Goal: Task Accomplishment & Management: Complete application form

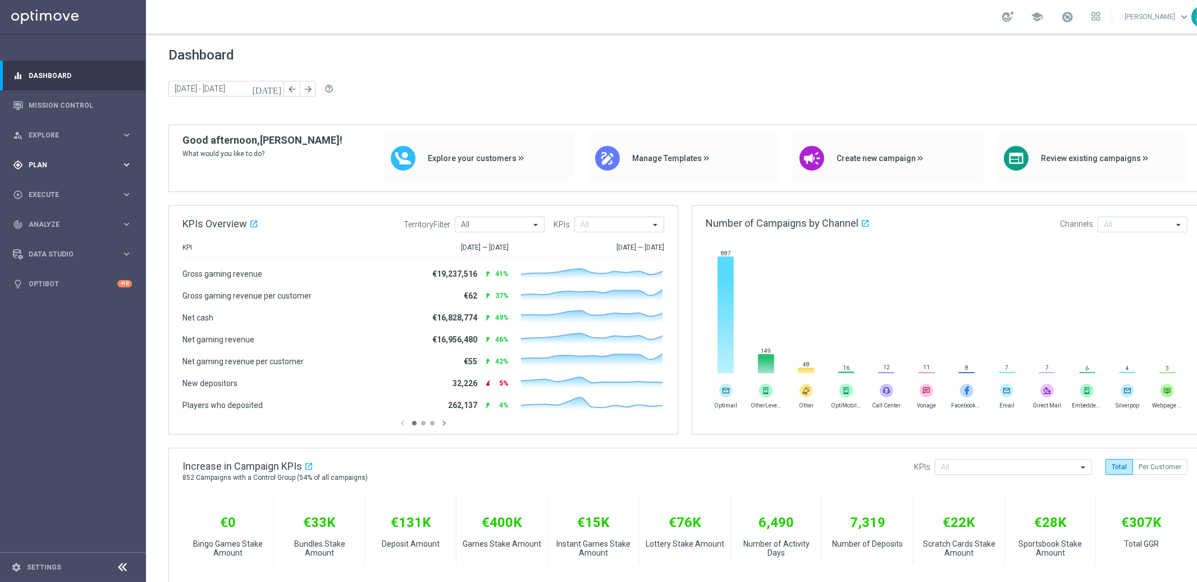
click at [59, 161] on div "gps_fixed Plan" at bounding box center [67, 165] width 108 height 10
click at [51, 191] on link "Target Groups" at bounding box center [73, 188] width 88 height 9
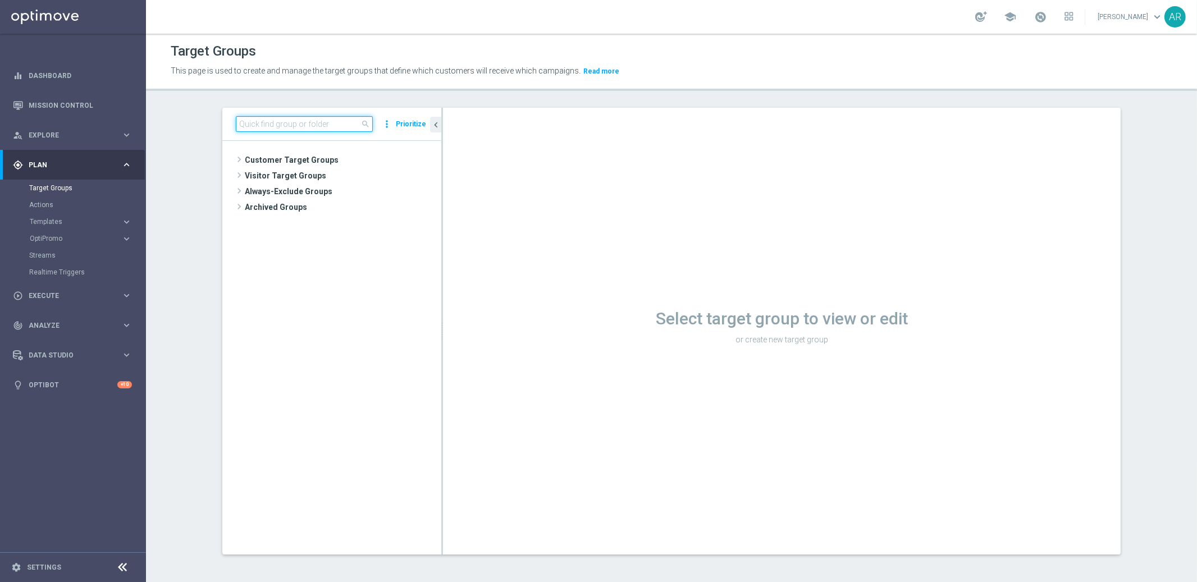
click at [281, 128] on input at bounding box center [304, 124] width 137 height 16
paste input "pt_BR_SX_TGT_ALL_EM_TAC_MIX__INT_CASHDROP_BETBR"
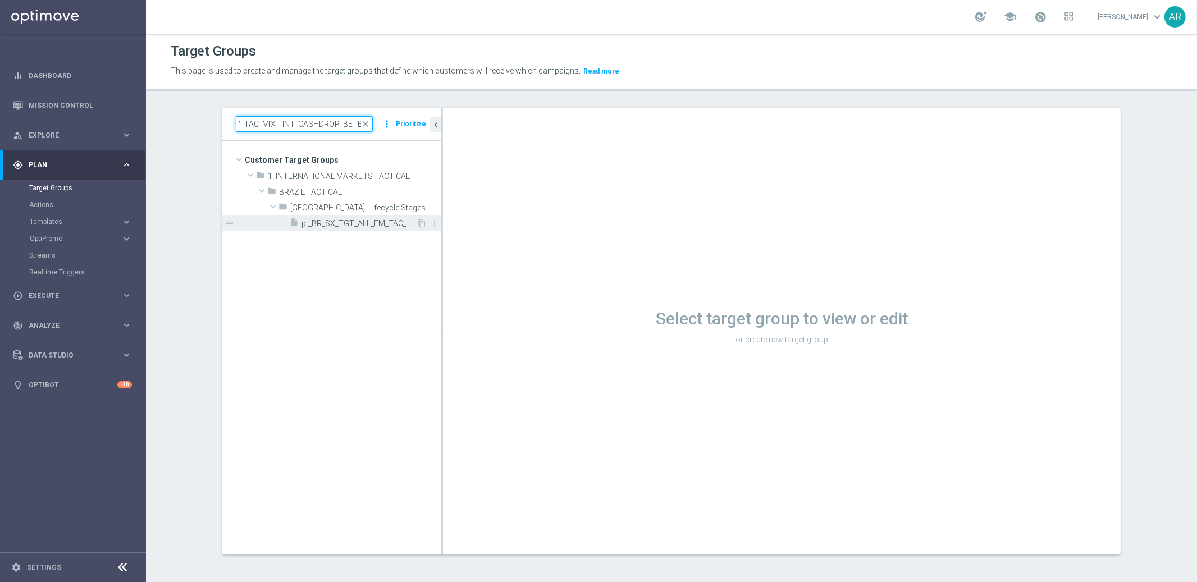
type input "pt_BR_SX_TGT_ALL_EM_TAC_MIX__INT_CASHDROP_BETBR"
click at [337, 217] on div "insert_drive_file pt_BR_SX_TGT_ALL_EM_TAC_MIX__INT_CASHDROP_BETBR" at bounding box center [353, 223] width 126 height 16
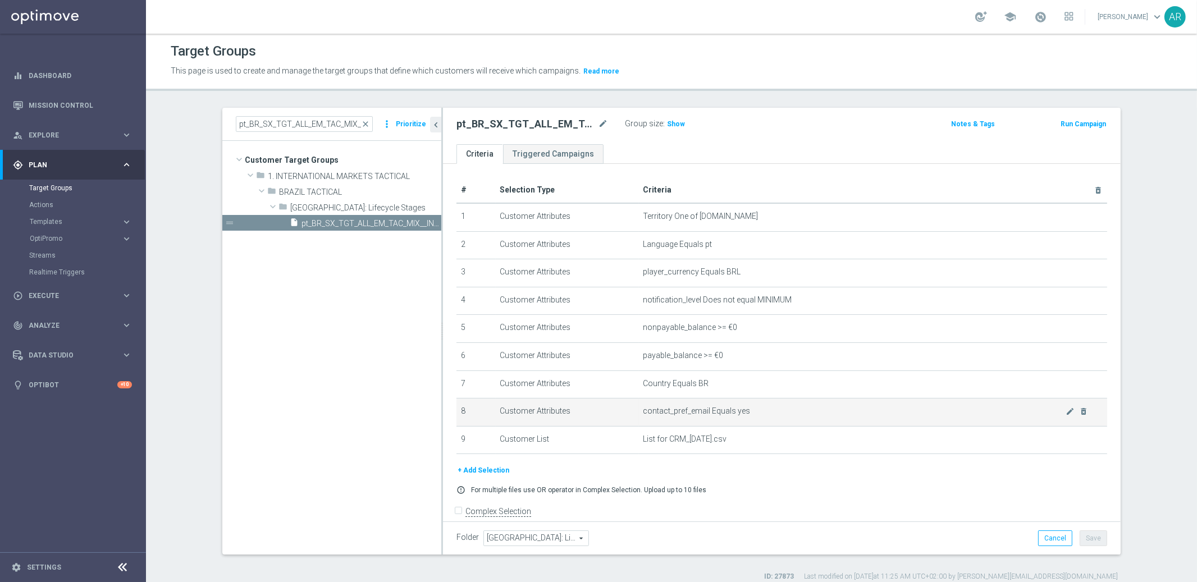
scroll to position [12, 0]
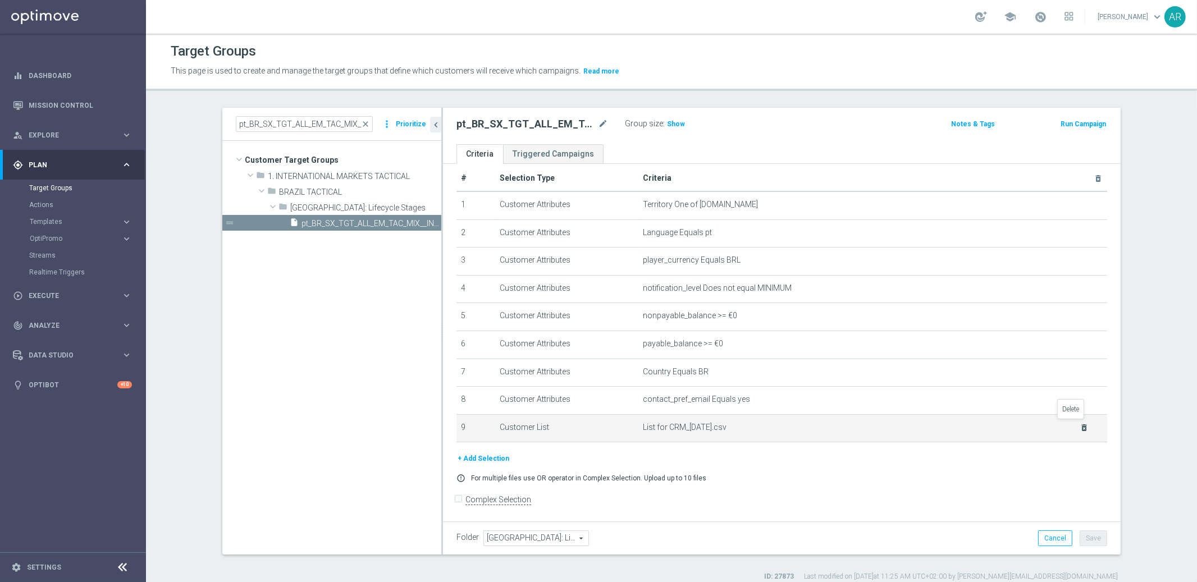
click at [1080, 426] on icon "delete_forever" at bounding box center [1084, 427] width 9 height 9
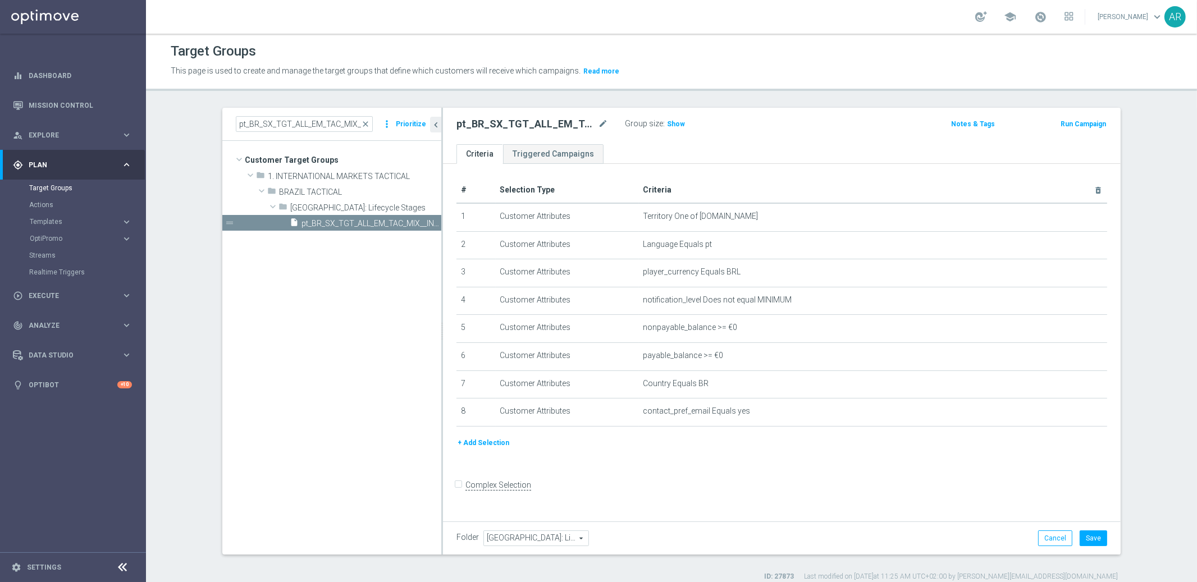
click at [474, 440] on button "+ Add Selection" at bounding box center [484, 443] width 54 height 12
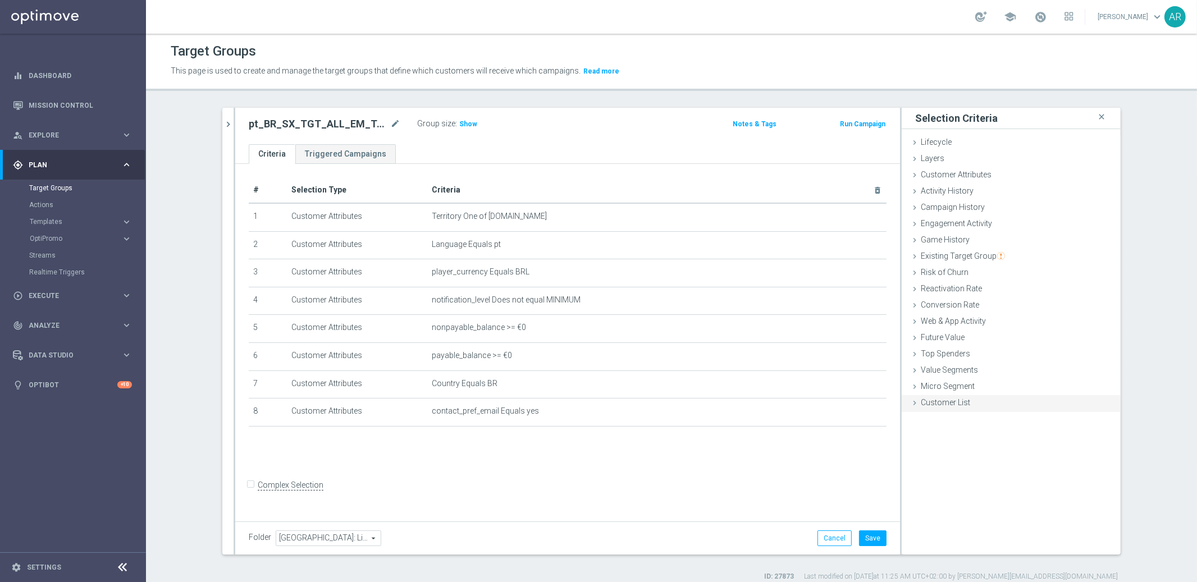
click at [910, 399] on icon at bounding box center [914, 403] width 9 height 9
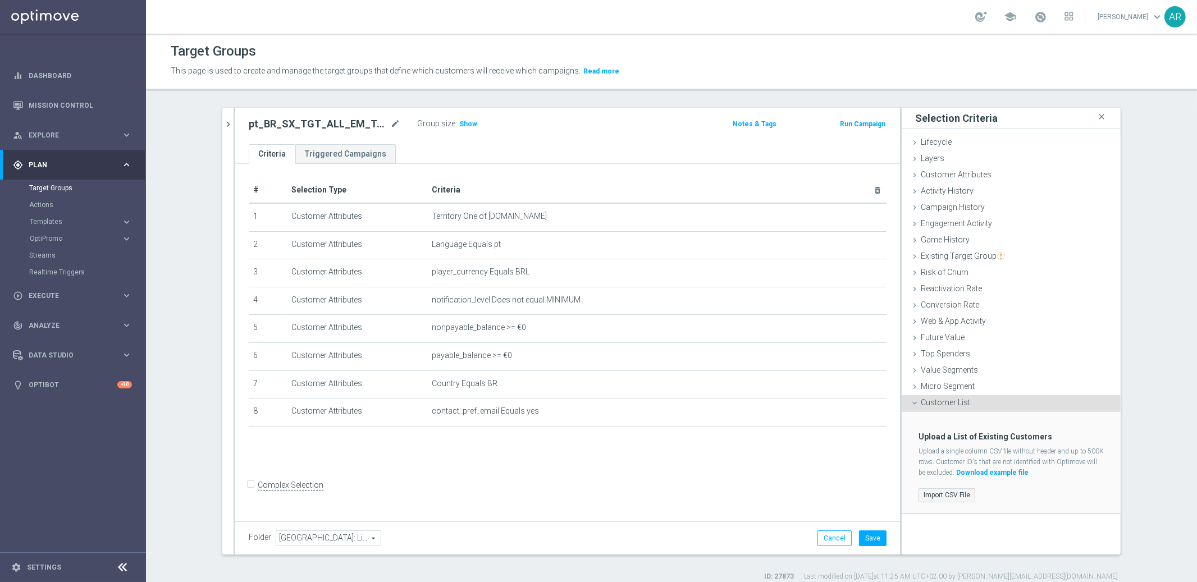
click at [933, 500] on label "Import CSV File" at bounding box center [947, 496] width 57 height 14
click at [0, 0] on input "Import CSV File" at bounding box center [0, 0] width 0 height 0
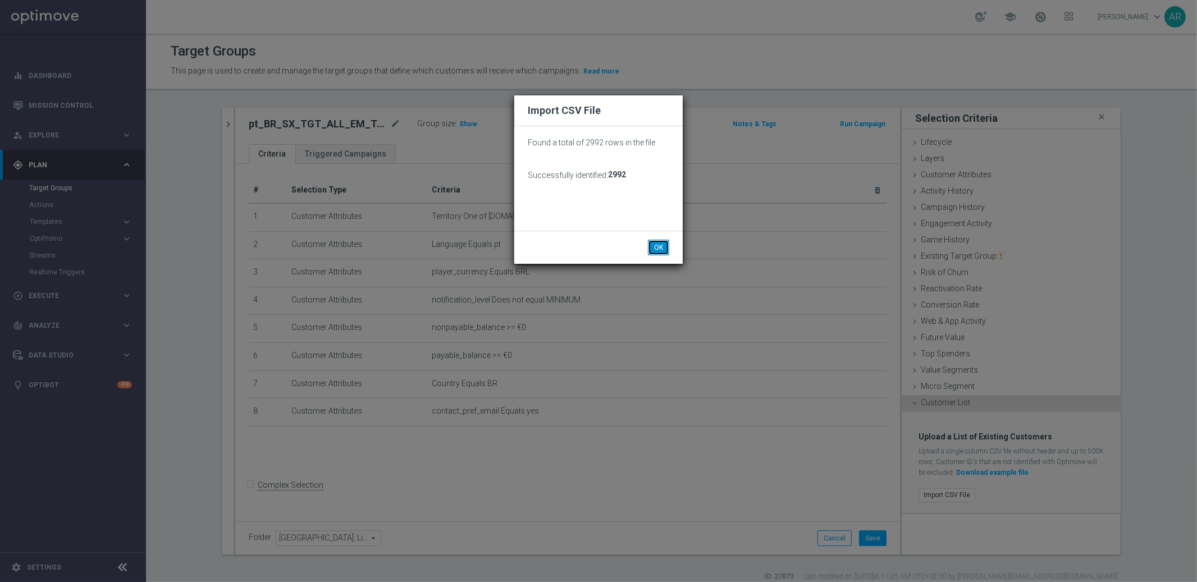
click at [654, 251] on button "OK" at bounding box center [658, 248] width 21 height 16
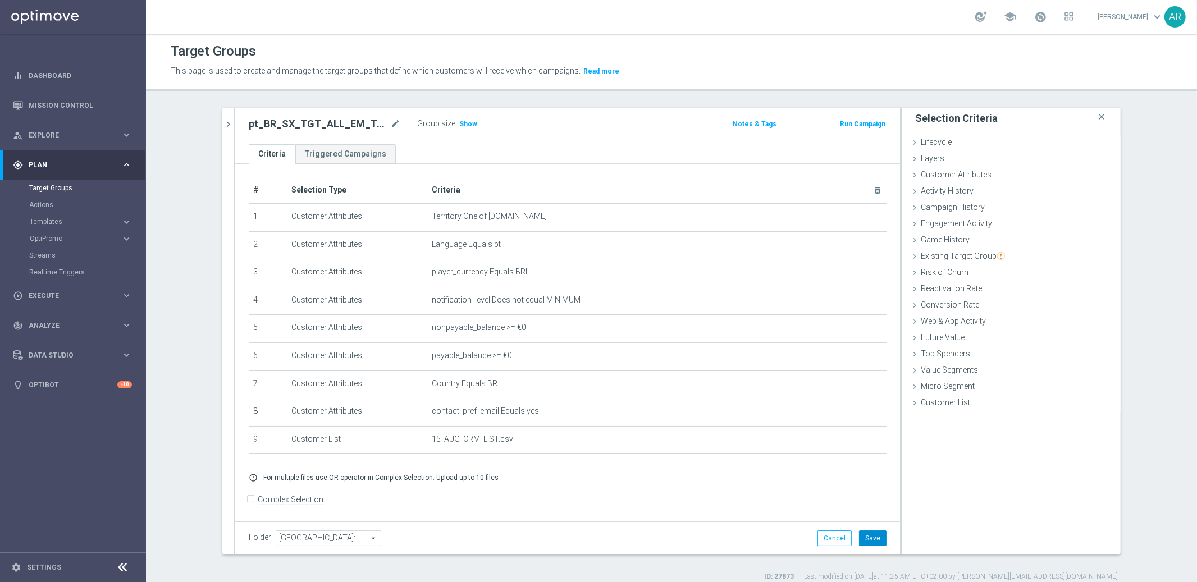
click at [871, 537] on button "Save" at bounding box center [873, 539] width 28 height 16
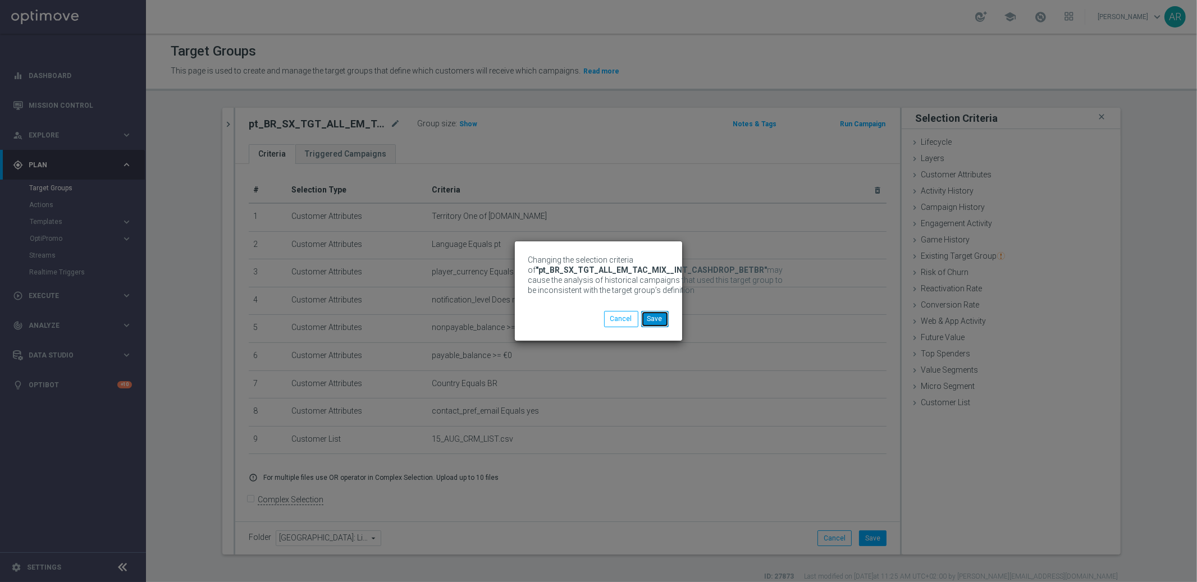
click at [652, 326] on button "Save" at bounding box center [655, 319] width 28 height 16
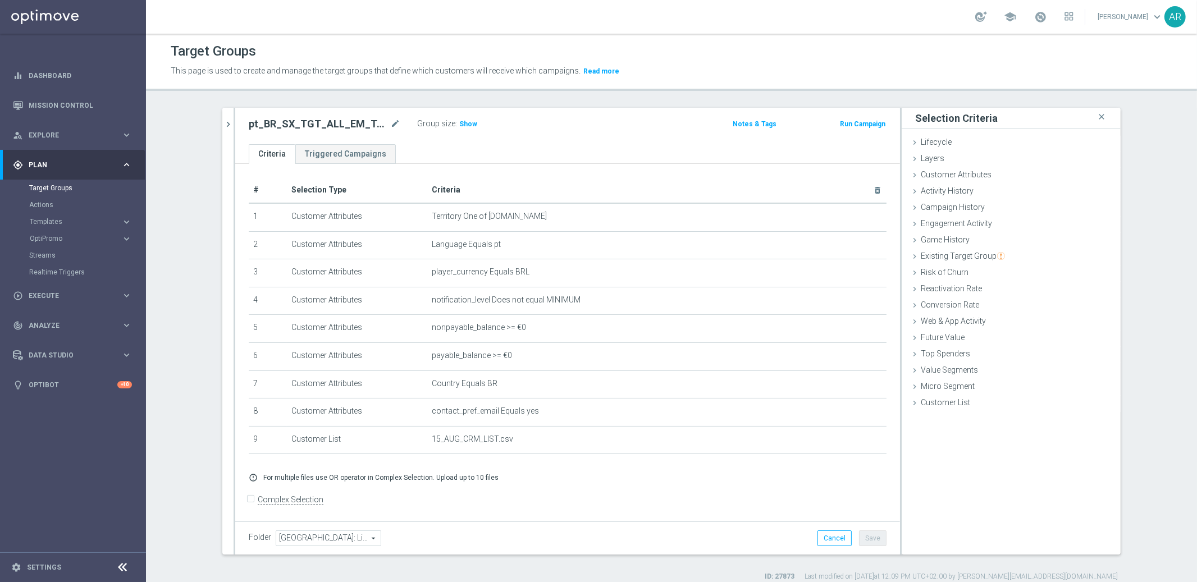
click at [447, 140] on div "pt_BR_SX_TGT_ALL_EM_TAC_MIX__INT_CASHDROP_BETBR mode_edit Group size : Show Not…" at bounding box center [567, 126] width 665 height 36
click at [459, 121] on span "Show" at bounding box center [468, 124] width 18 height 8
click at [460, 123] on span "26" at bounding box center [465, 125] width 10 height 11
click at [62, 185] on link "Target Groups" at bounding box center [73, 188] width 88 height 9
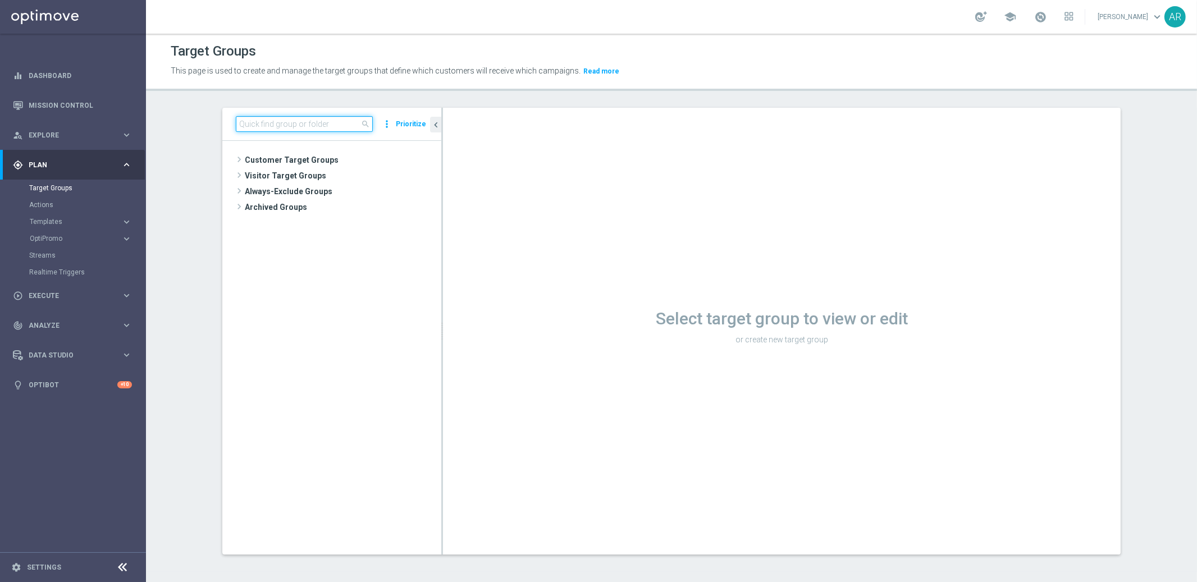
click at [292, 124] on input at bounding box center [304, 124] width 137 height 16
paste input "BR_SOL__INT_CASHDROP__ALL_EMA_TAC_MIX"
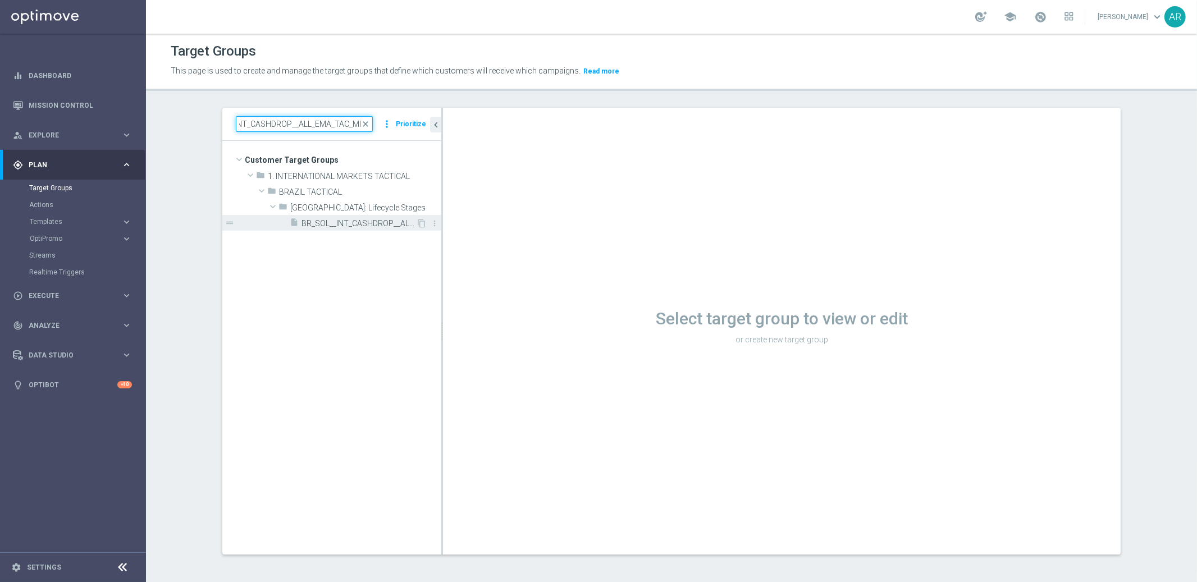
type input "BR_SOL__INT_CASHDROP__ALL_EMA_TAC_MIX"
click at [346, 221] on span "BR_SOL__INT_CASHDROP__ALL_EMA_TAC_MIX" at bounding box center [359, 224] width 115 height 10
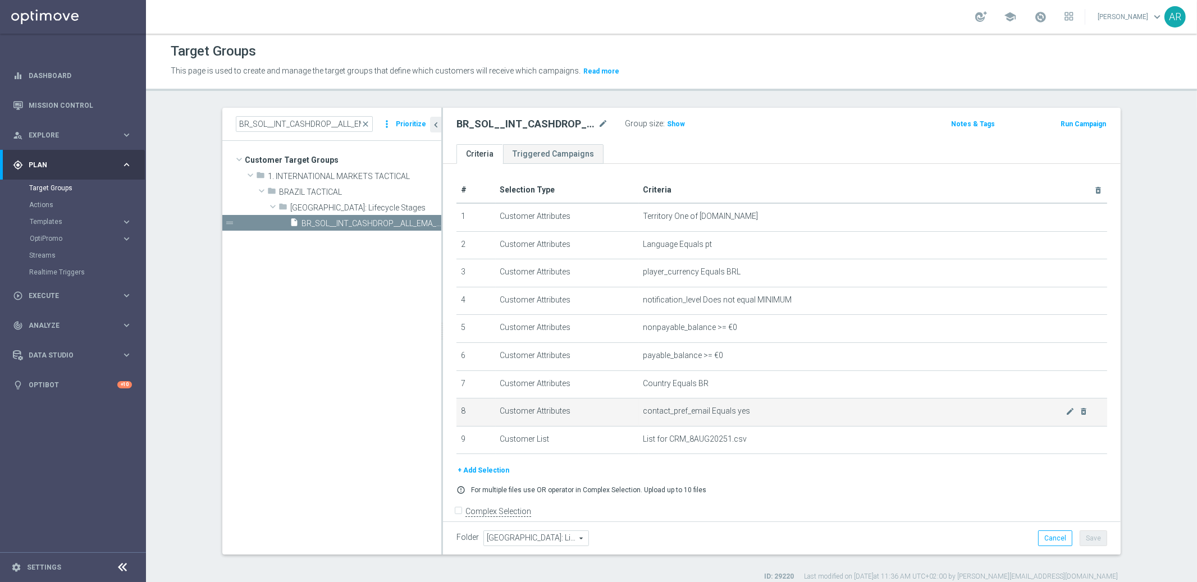
scroll to position [12, 0]
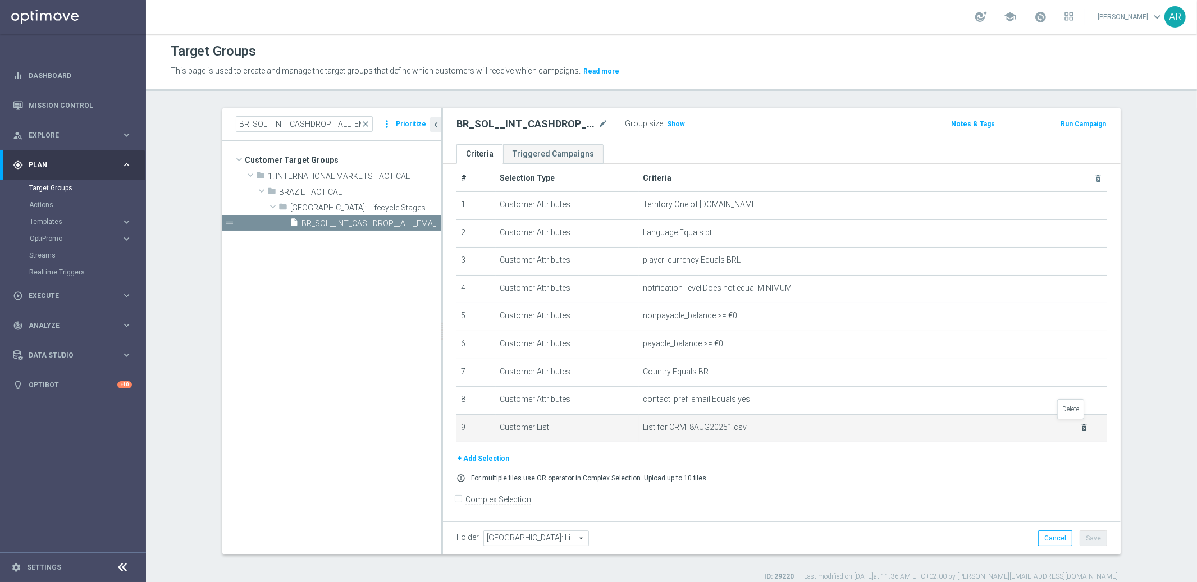
click at [1080, 423] on icon "delete_forever" at bounding box center [1084, 427] width 9 height 9
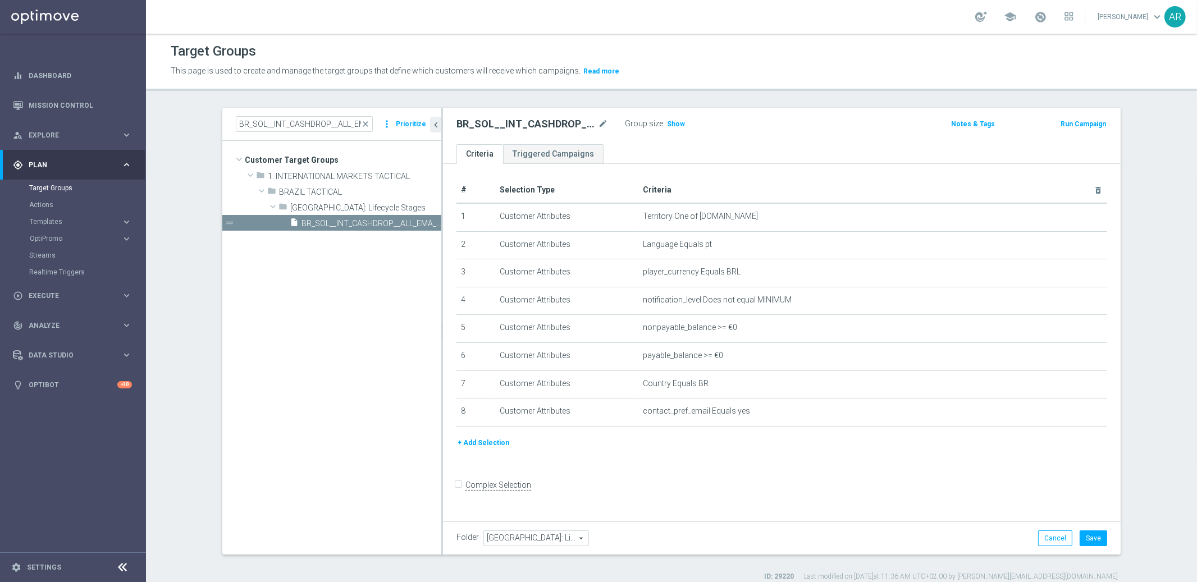
scroll to position [0, 0]
click at [491, 439] on button "+ Add Selection" at bounding box center [484, 443] width 54 height 12
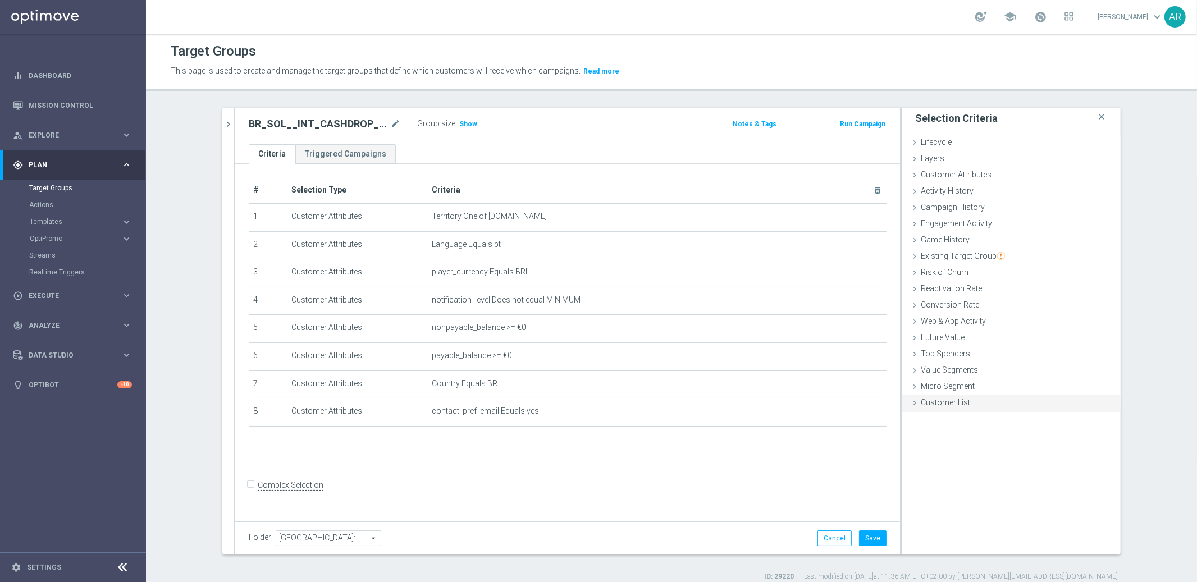
click at [945, 399] on span "Customer List" at bounding box center [945, 402] width 49 height 9
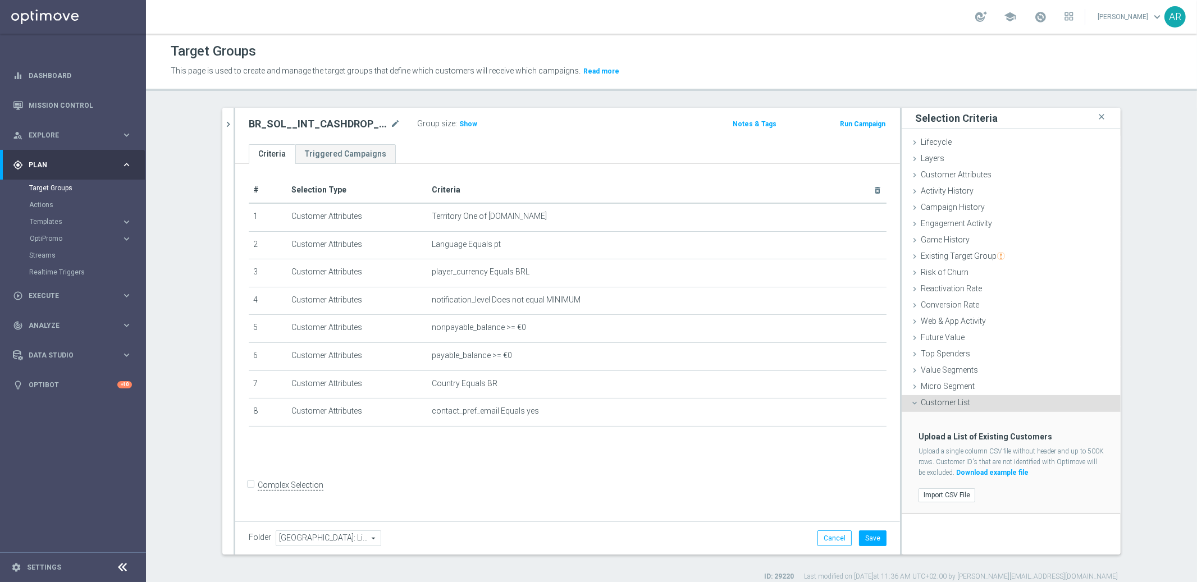
click at [941, 503] on div "Import CSV File" at bounding box center [1011, 495] width 202 height 19
click at [936, 498] on label "Import CSV File" at bounding box center [947, 496] width 57 height 14
click at [0, 0] on input "Import CSV File" at bounding box center [0, 0] width 0 height 0
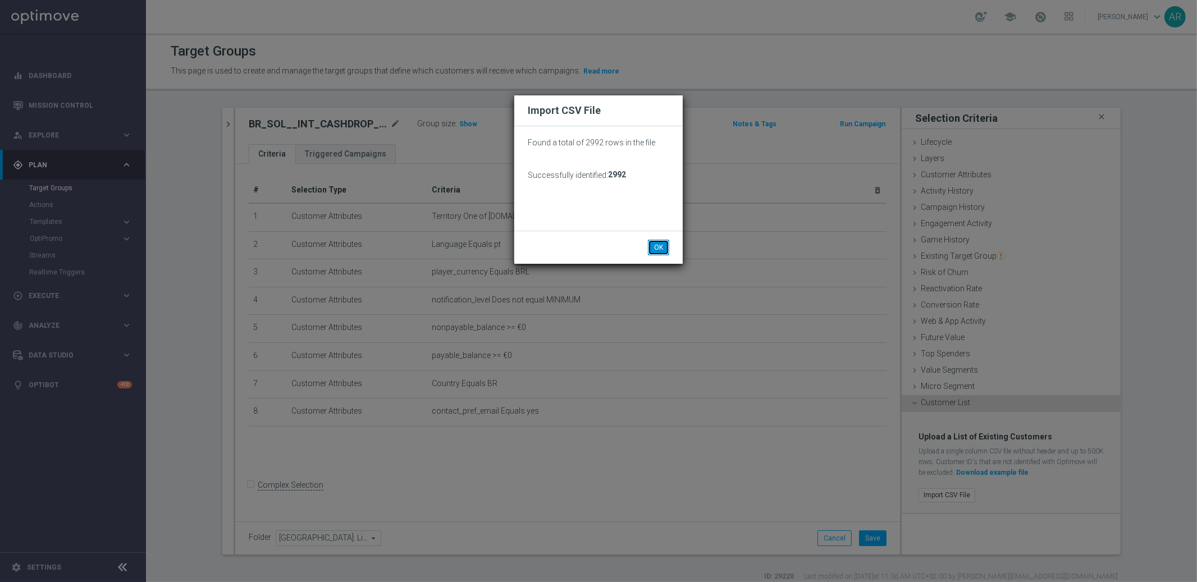
click at [658, 249] on button "OK" at bounding box center [658, 248] width 21 height 16
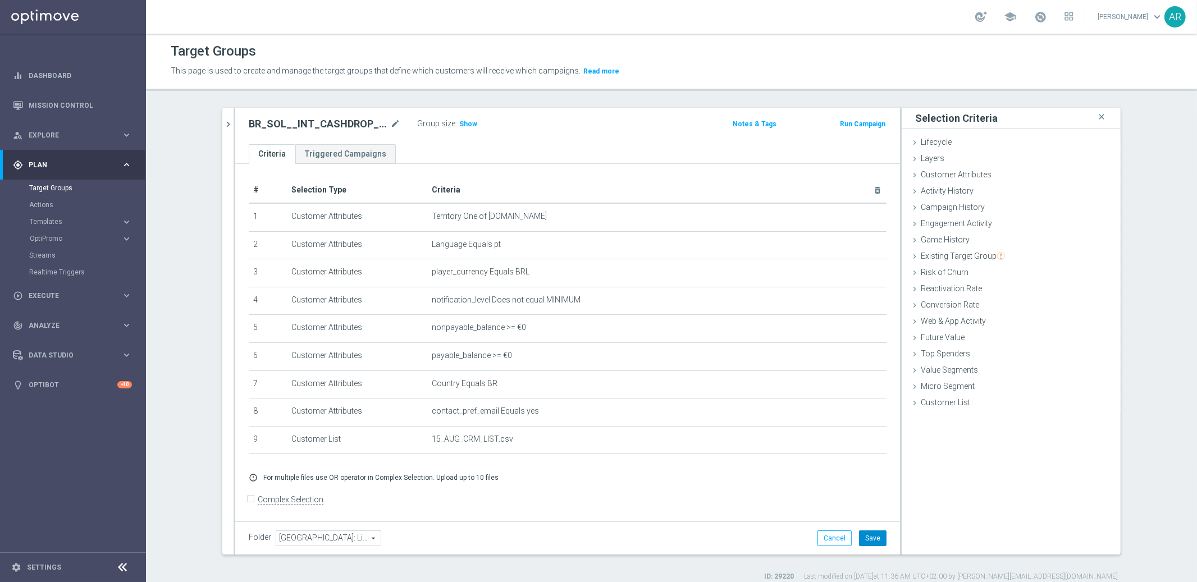
click at [873, 537] on button "Save" at bounding box center [873, 539] width 28 height 16
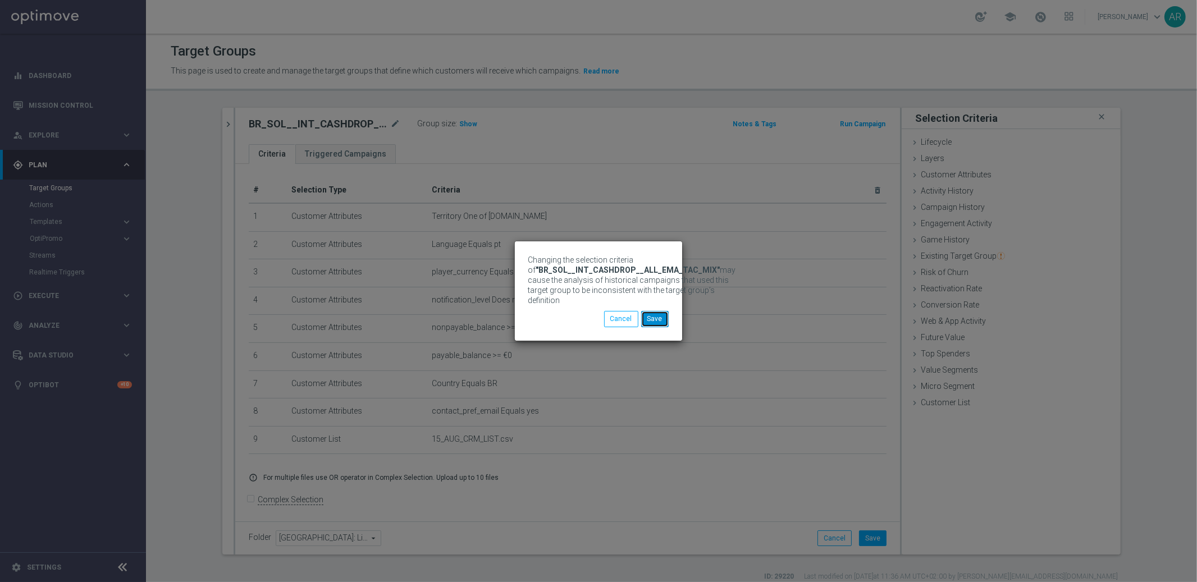
click at [652, 316] on button "Save" at bounding box center [655, 319] width 28 height 16
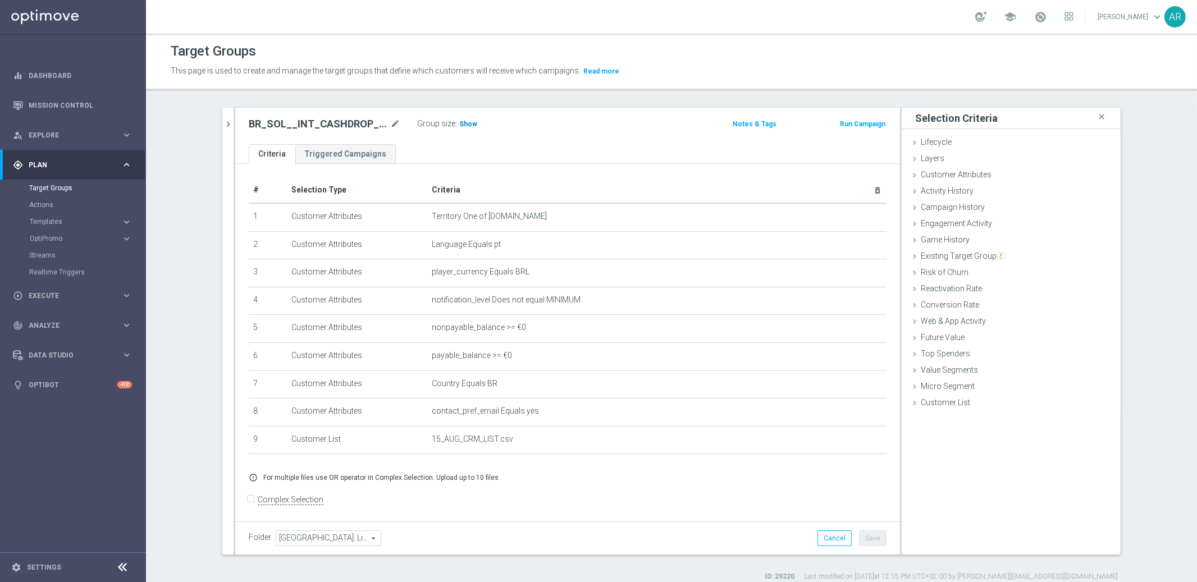
click at [462, 126] on span "Show" at bounding box center [468, 124] width 18 height 8
click at [460, 124] on span "14" at bounding box center [465, 125] width 10 height 11
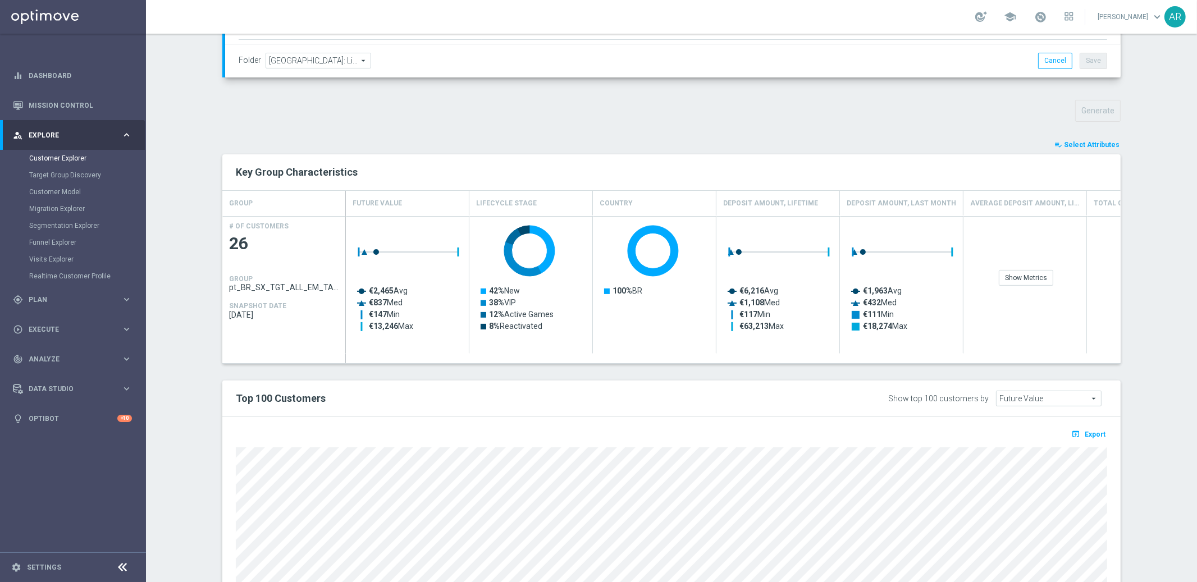
scroll to position [355, 0]
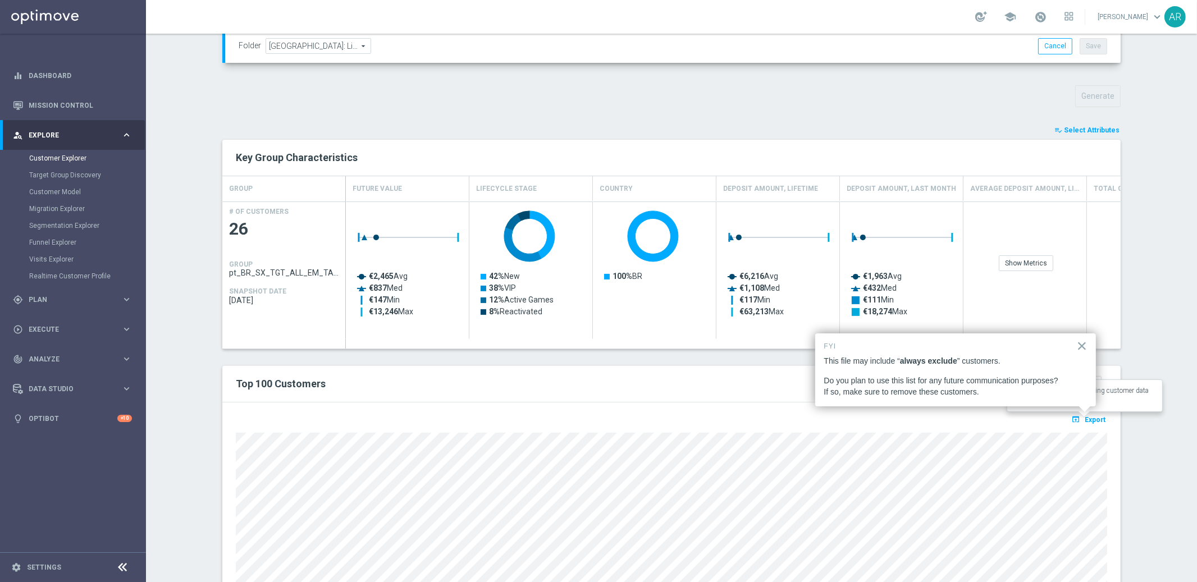
click at [1085, 420] on span "Export" at bounding box center [1095, 420] width 21 height 8
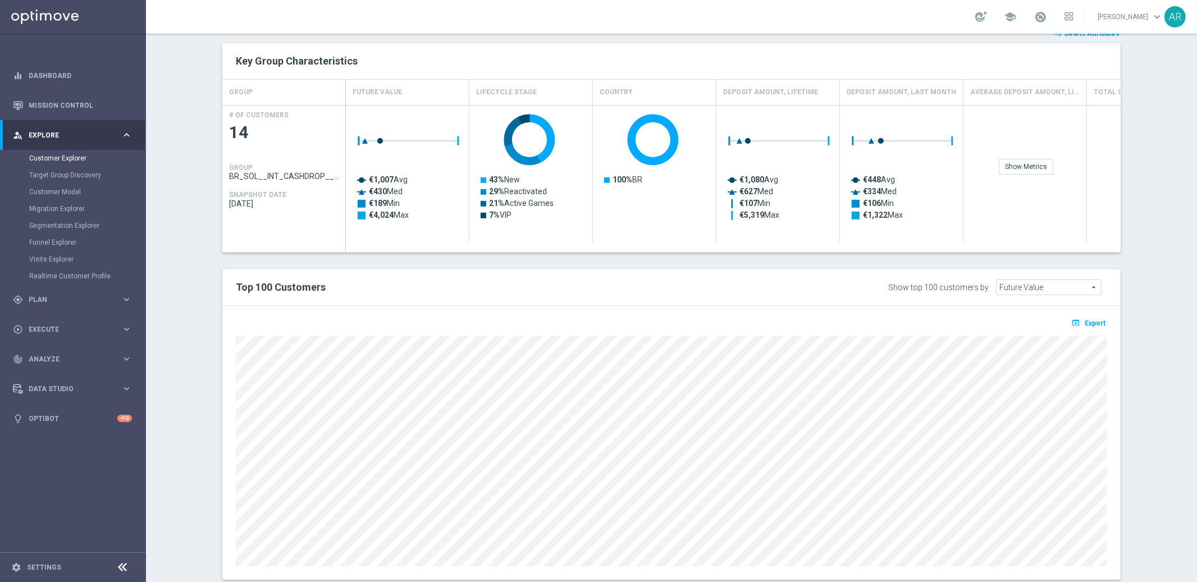
scroll to position [476, 0]
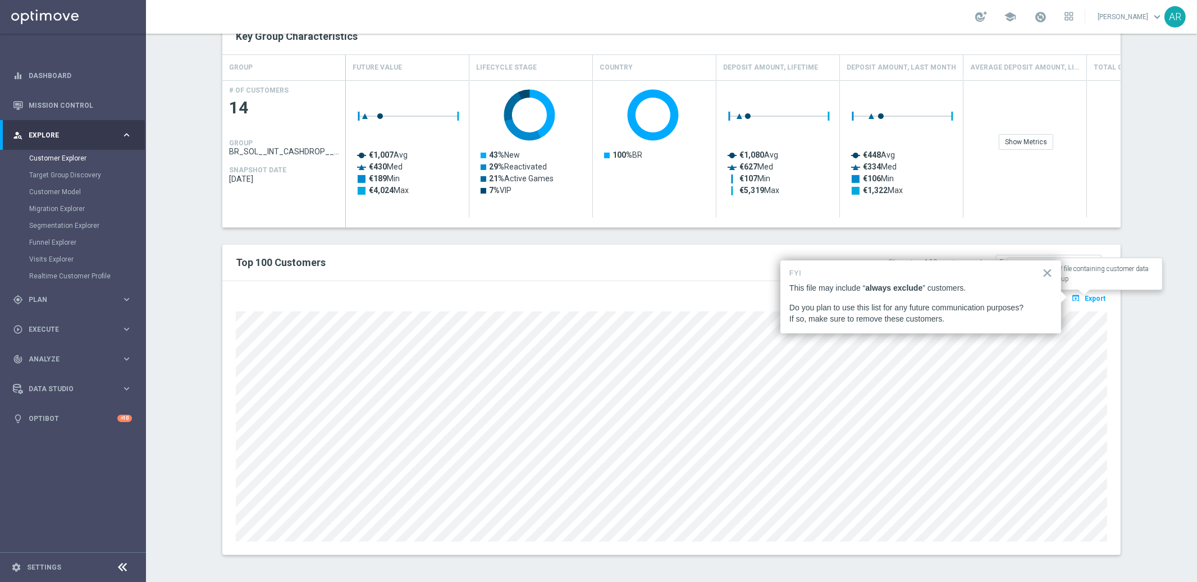
click at [1085, 296] on span "Export" at bounding box center [1095, 299] width 21 height 8
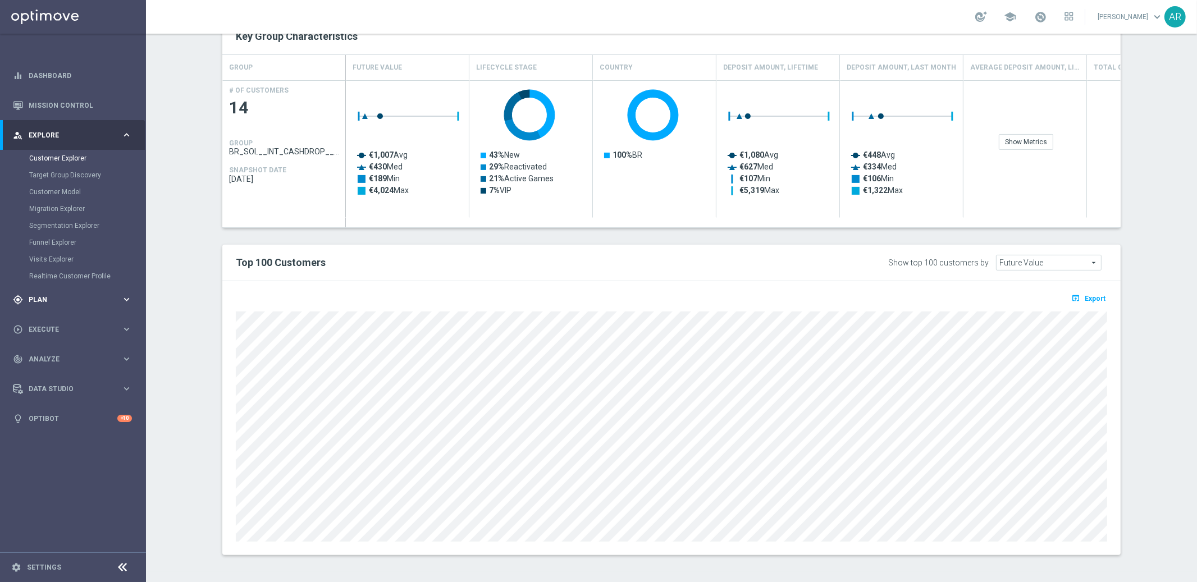
click at [55, 300] on span "Plan" at bounding box center [75, 299] width 93 height 7
click at [53, 288] on div "play_circle_outline Execute keyboard_arrow_right" at bounding box center [72, 296] width 145 height 30
click at [69, 217] on link "Campaign Builder" at bounding box center [73, 217] width 88 height 9
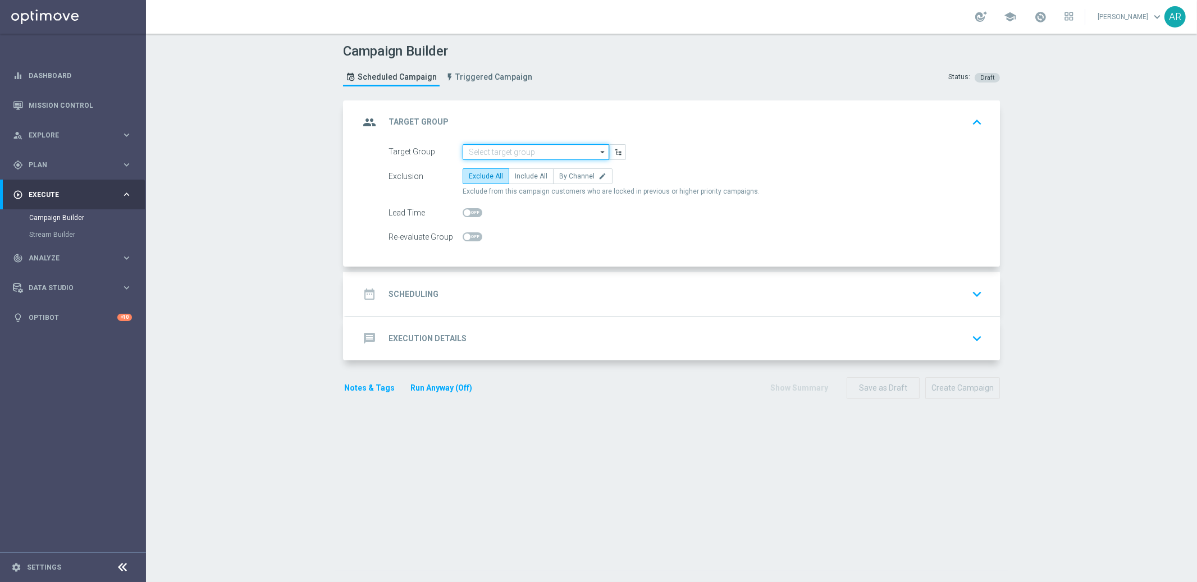
click at [499, 152] on input at bounding box center [536, 152] width 147 height 16
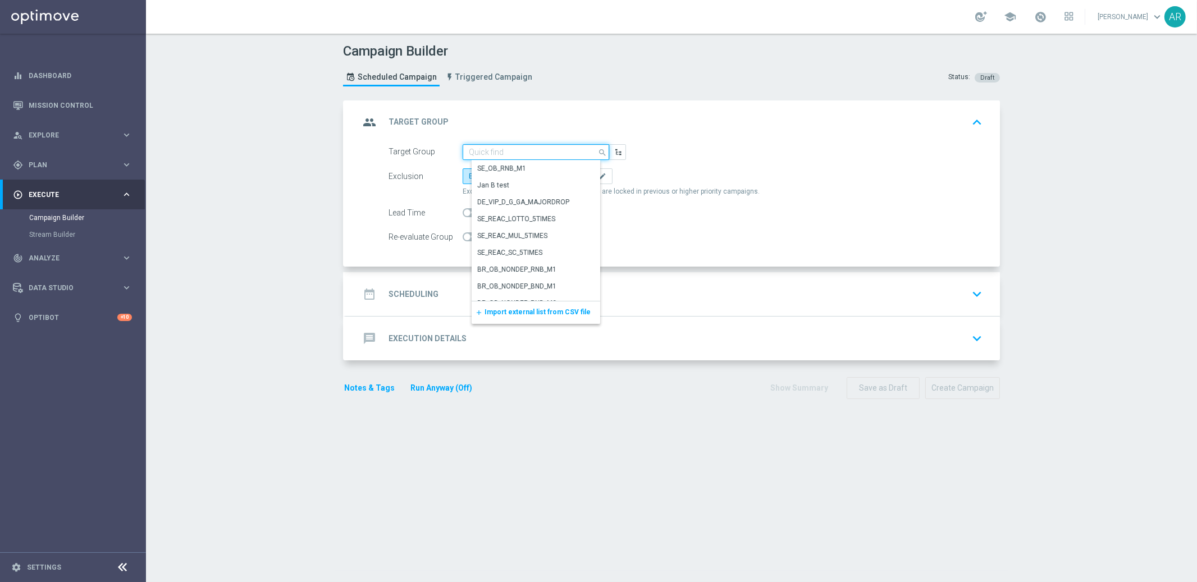
paste input "BR_SOL__INT_CASHDROP__ALL_EMA_TAC_MIX"
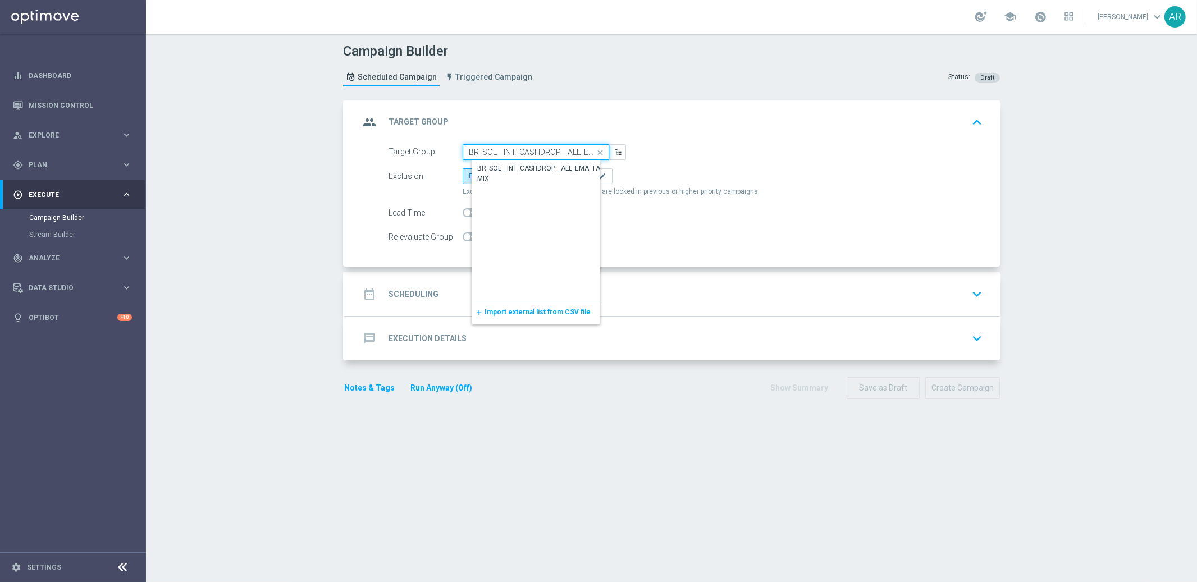
scroll to position [0, 36]
click at [527, 167] on div "BR_SOL__INT_CASHDROP__ALL_EMA_TAC_MIX" at bounding box center [545, 173] width 136 height 20
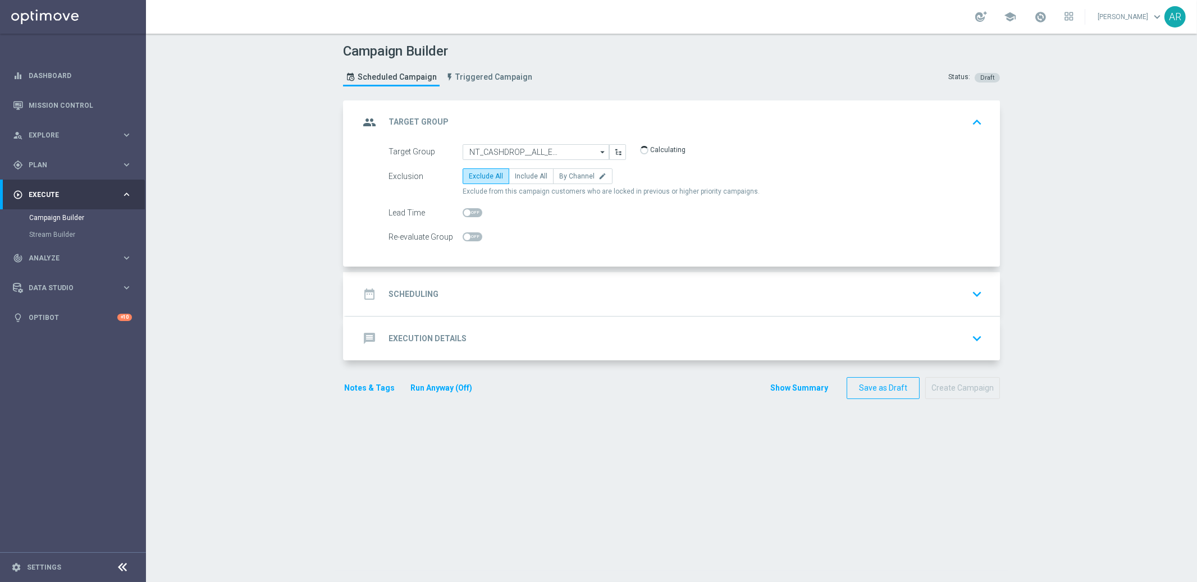
type input "BR_SOL__INT_CASHDROP__ALL_EMA_TAC_MIX"
click at [524, 178] on span "Include All" at bounding box center [531, 176] width 33 height 8
click at [522, 178] on input "Include All" at bounding box center [518, 178] width 7 height 7
radio input "true"
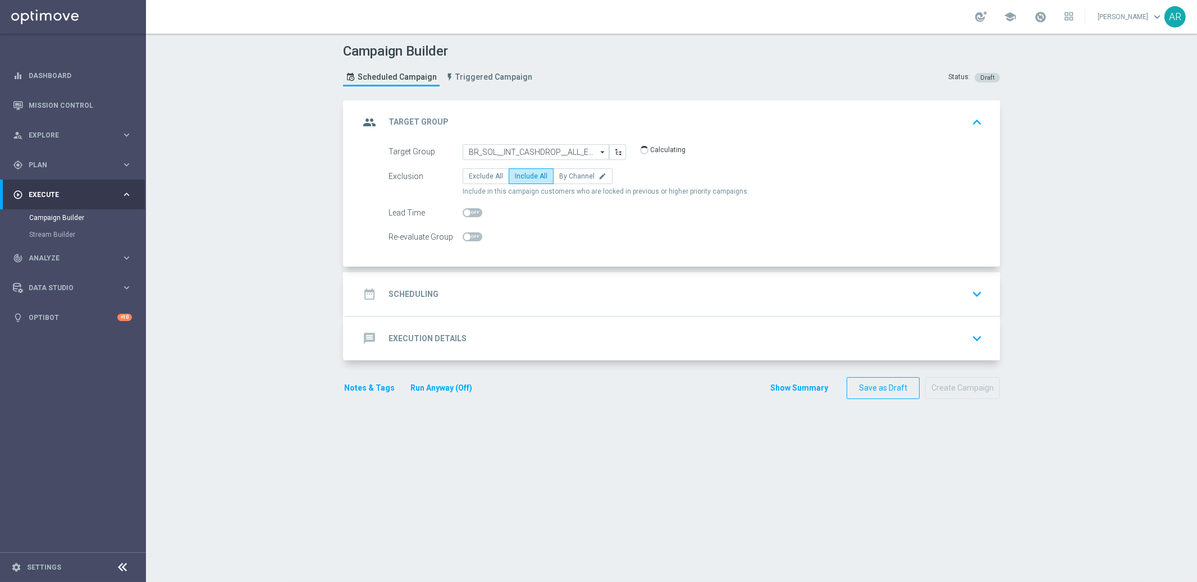
click at [478, 306] on div "date_range Scheduling keyboard_arrow_down" at bounding box center [673, 294] width 654 height 44
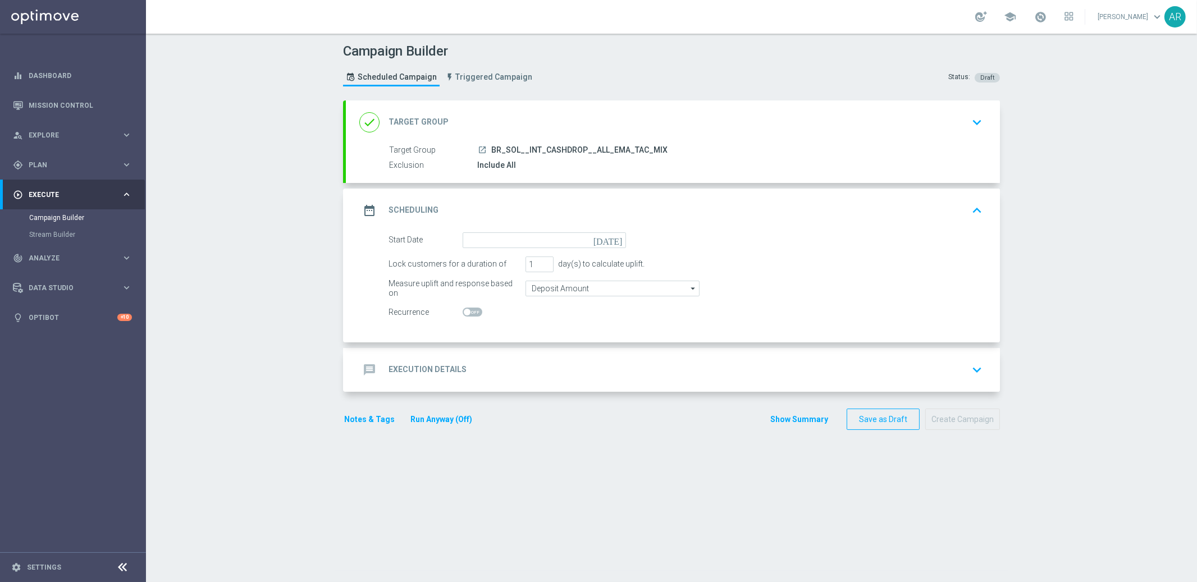
click at [611, 239] on icon "today" at bounding box center [610, 238] width 33 height 12
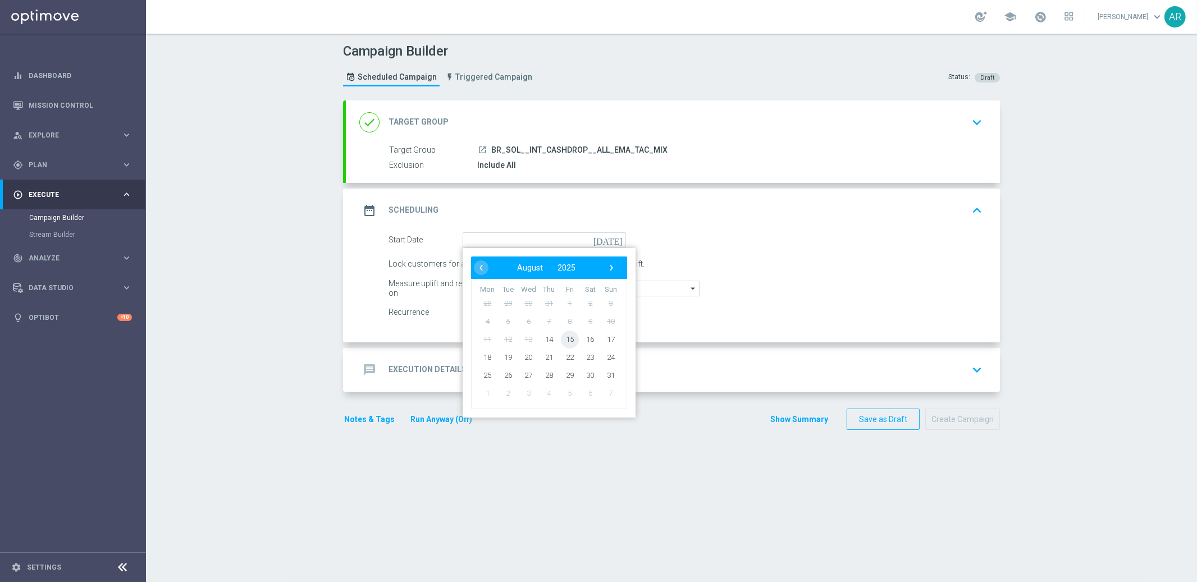
click at [565, 340] on span "15" at bounding box center [570, 339] width 18 height 18
type input "15 Aug 2025"
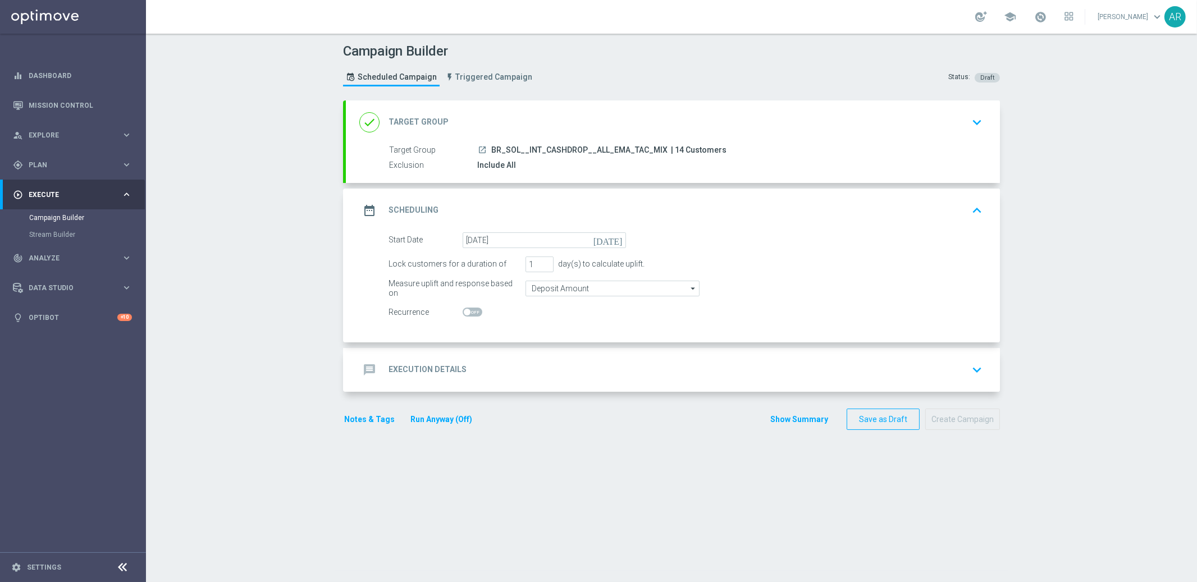
click at [515, 367] on div "message Execution Details keyboard_arrow_down" at bounding box center [672, 369] width 627 height 21
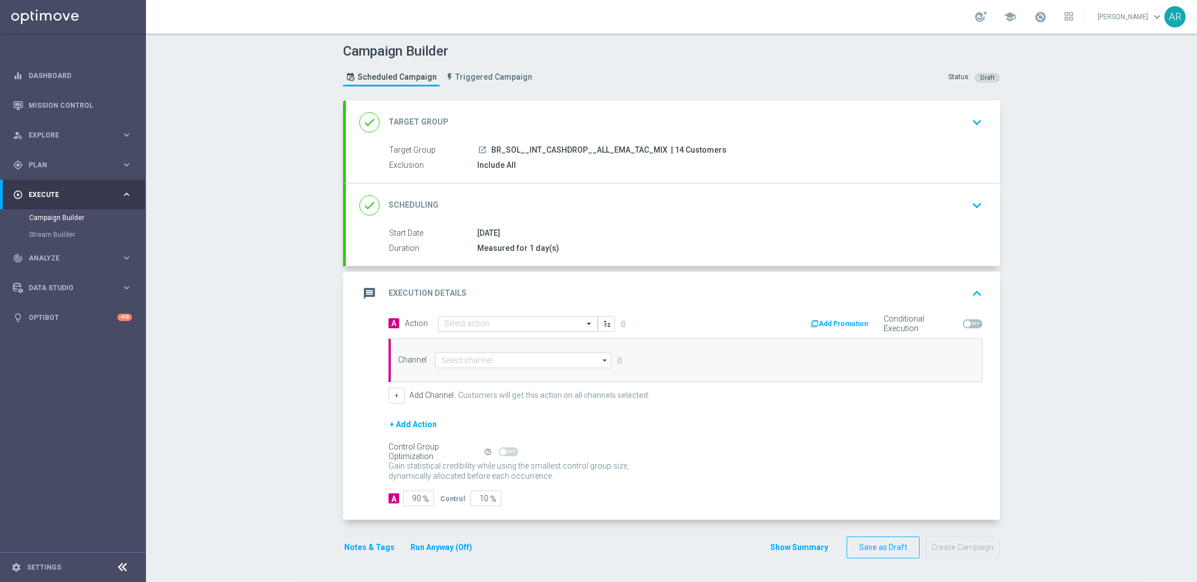
click at [457, 324] on input "text" at bounding box center [506, 325] width 125 height 10
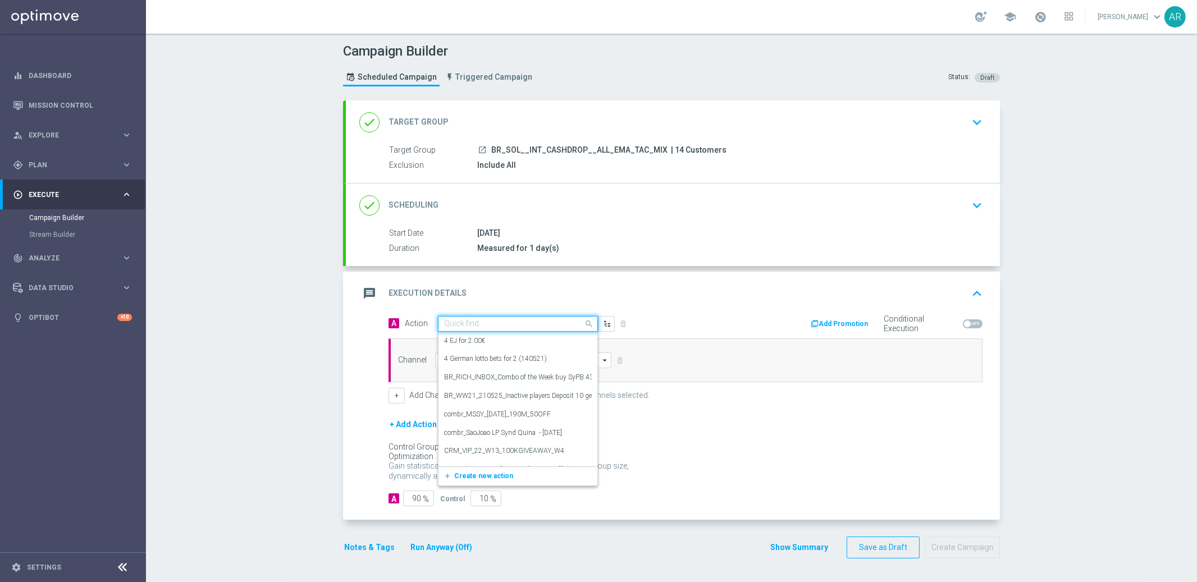
paste input "SOLBETBR_FreeBonus - International cashdrop - 2025"
type input "SOLBETBR_FreeBonus - International cashdrop - 2025"
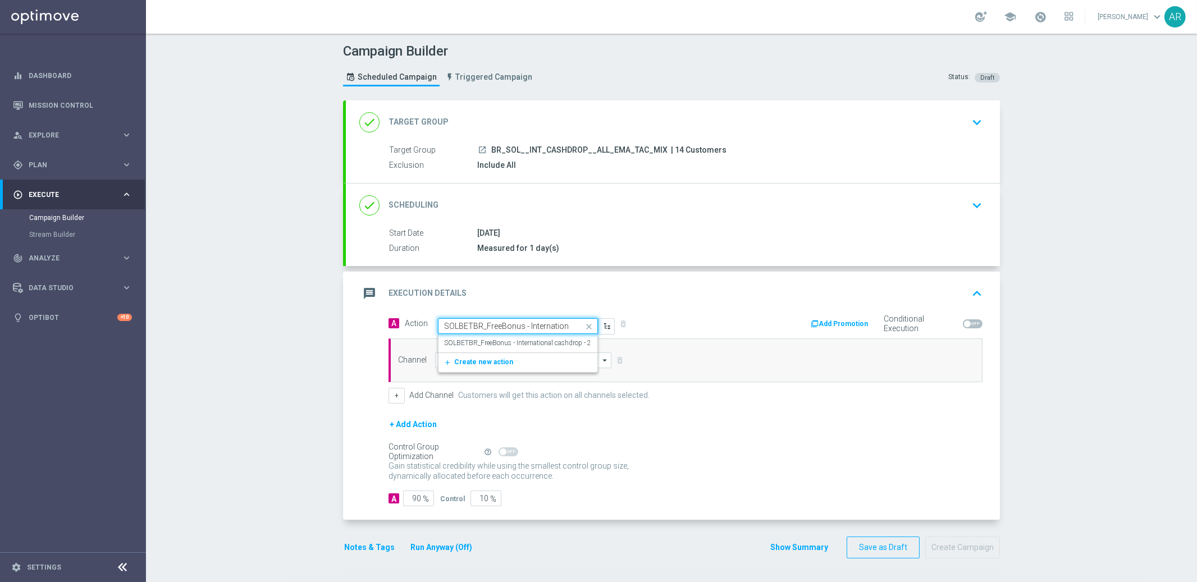
scroll to position [0, 60]
click at [493, 344] on label "SOLBETBR_FreeBonus - International cashdrop - 2025" at bounding box center [523, 344] width 159 height 10
click at [522, 356] on input at bounding box center [523, 361] width 176 height 16
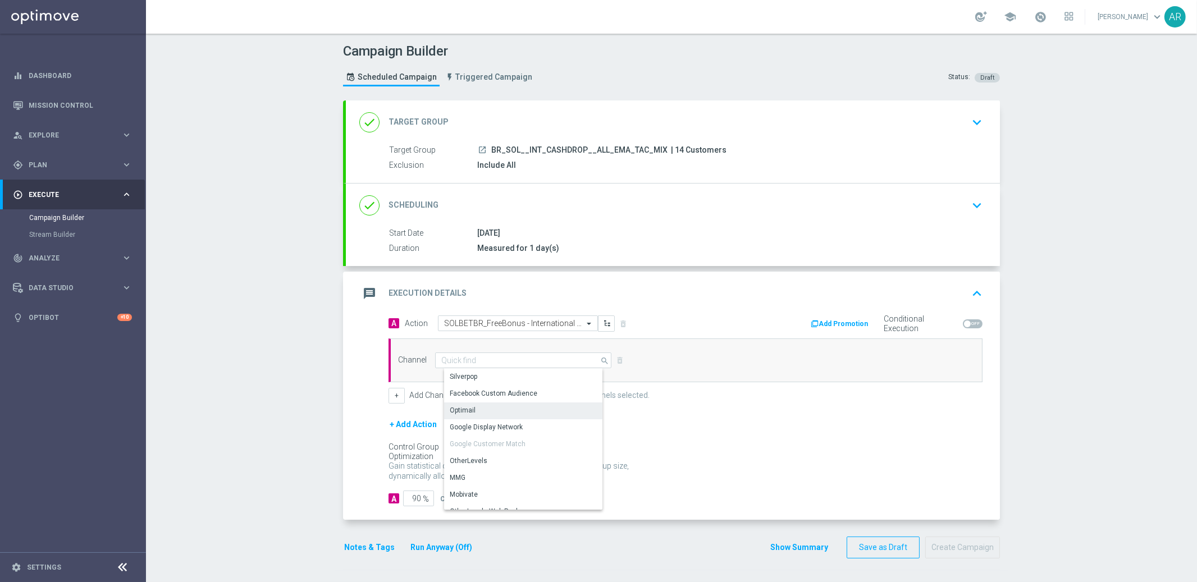
click at [490, 407] on div "Optimail" at bounding box center [527, 411] width 167 height 16
type input "Optimail"
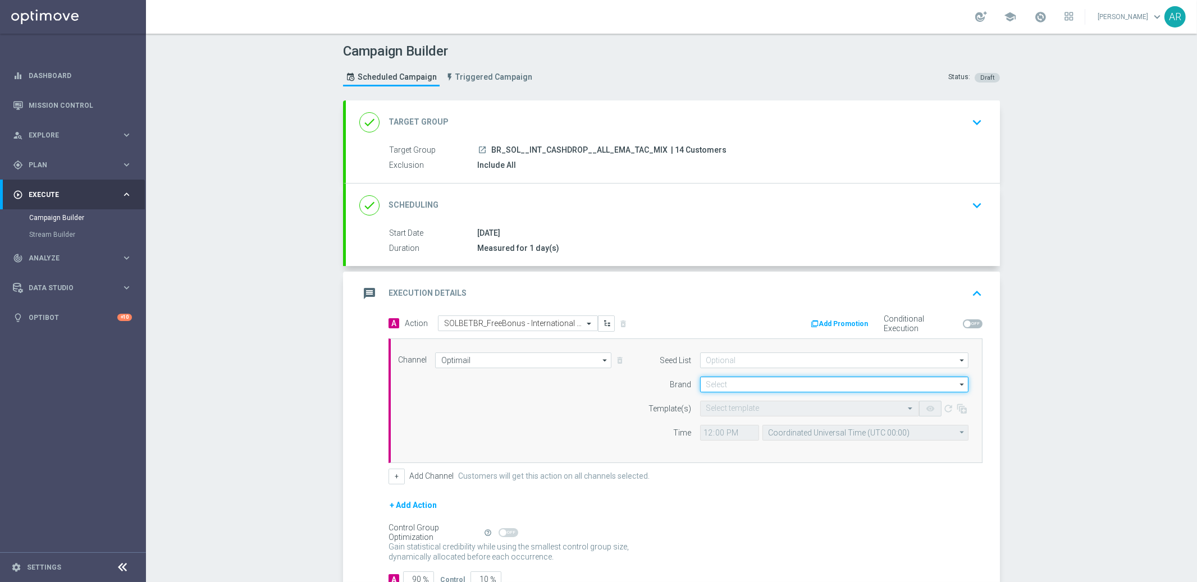
click at [720, 385] on input at bounding box center [834, 385] width 268 height 16
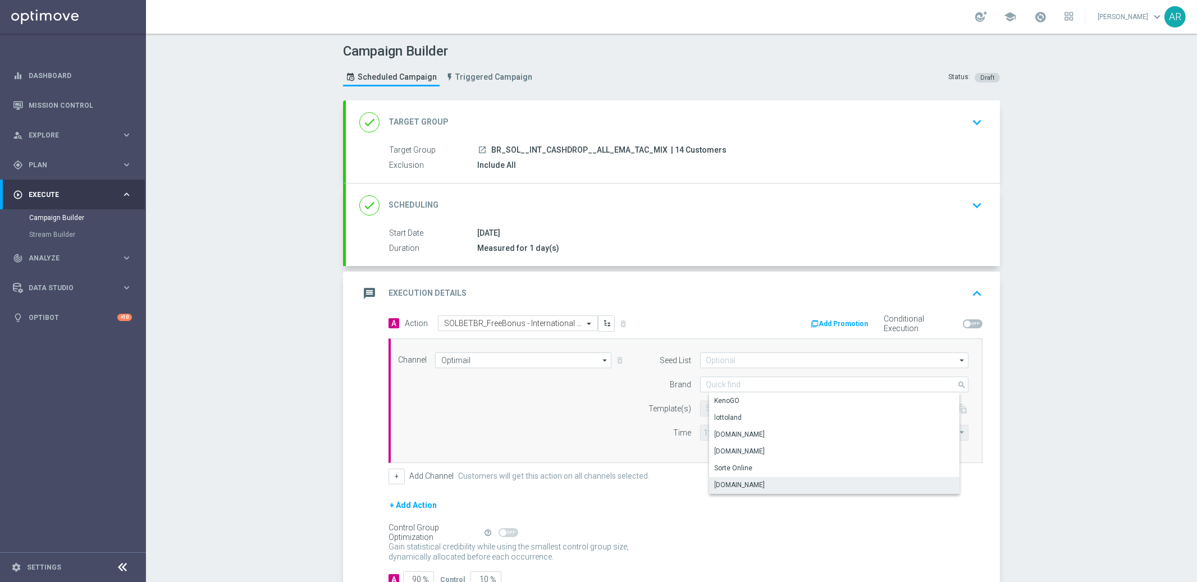
click at [749, 481] on div "Sorteonline.bet.br" at bounding box center [740, 485] width 51 height 10
type input "Sorteonline.bet.br"
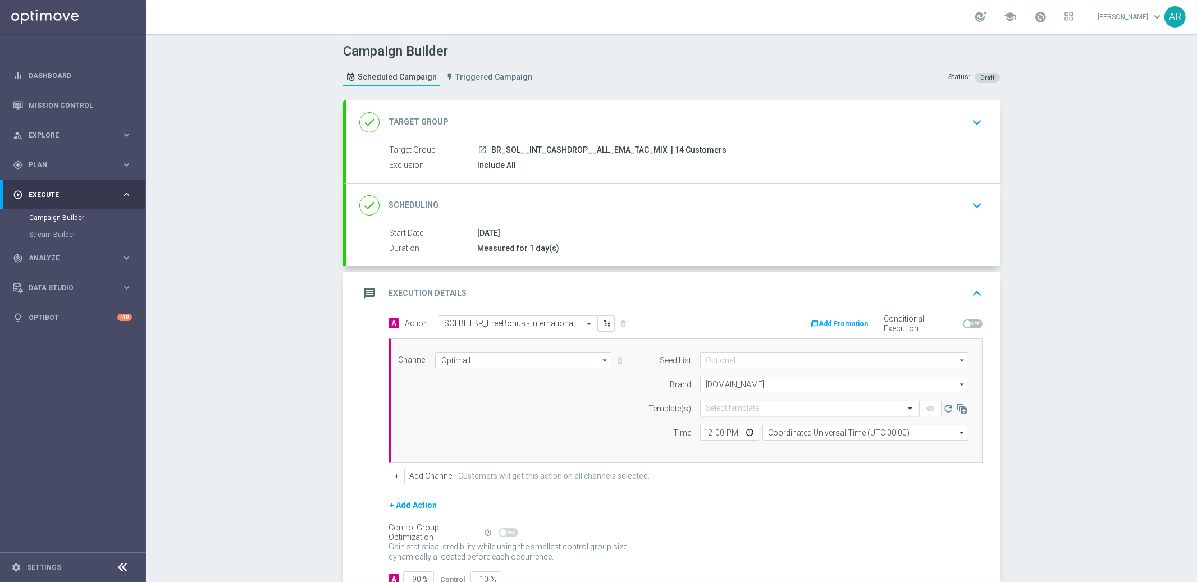
click at [732, 404] on input "text" at bounding box center [798, 409] width 184 height 10
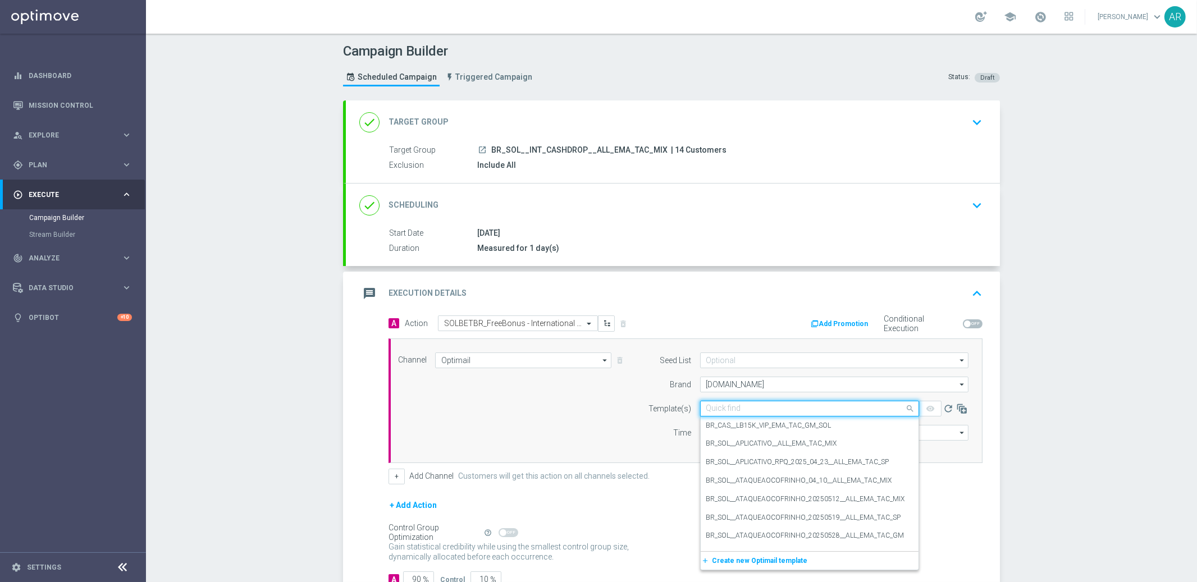
paste input "SOLBETBR_FreeBonus - International cashdrop - 2025"
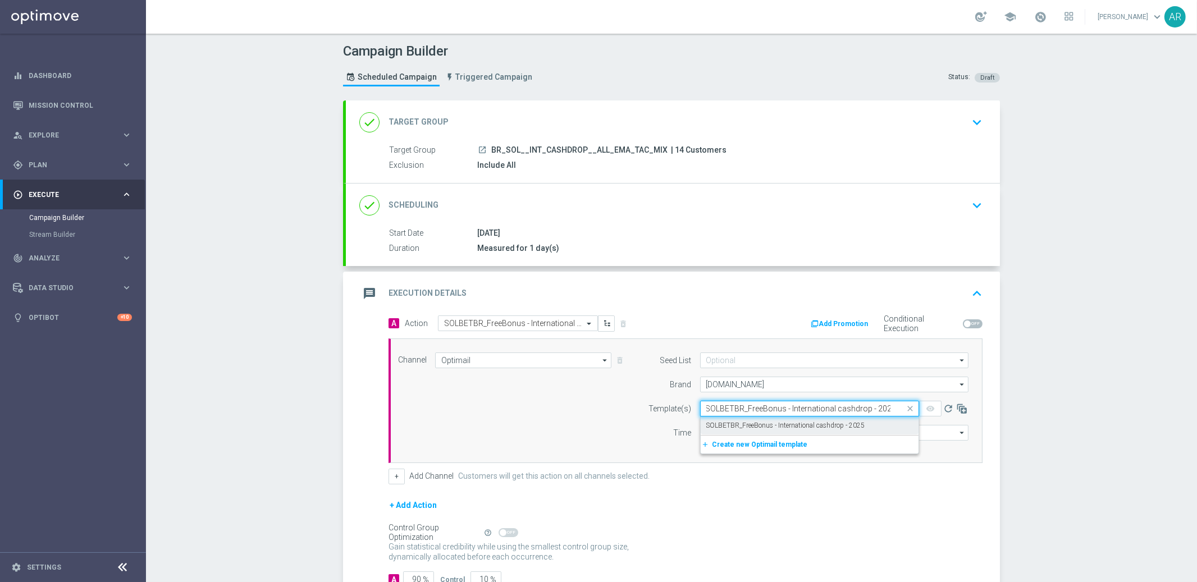
click at [755, 427] on label "SOLBETBR_FreeBonus - International cashdrop - 2025" at bounding box center [785, 426] width 159 height 10
type input "SOLBETBR_FreeBonus - International cashdrop - 2025"
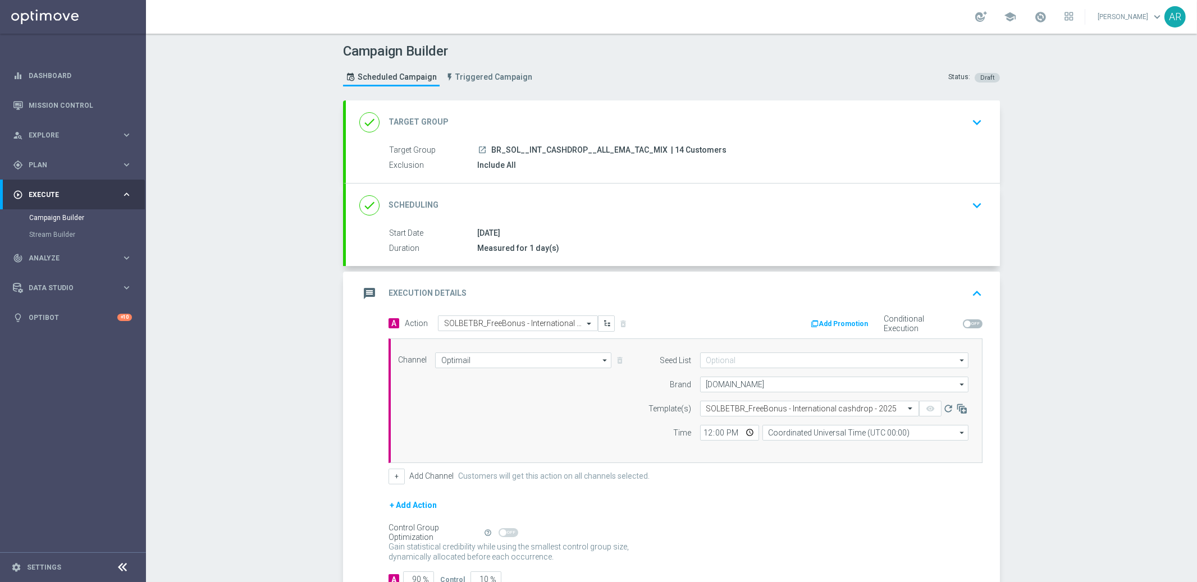
scroll to position [0, 0]
click at [778, 436] on input "Coordinated Universal Time (UTC 00:00)" at bounding box center [866, 433] width 206 height 16
click at [834, 485] on div "Brasilia Standard Time (Sao Paulo) (UTC -03:00)" at bounding box center [867, 483] width 181 height 10
type input "Brasilia Standard Time (Sao Paulo) (UTC -03:00)"
click at [744, 432] on input "12:00" at bounding box center [729, 433] width 59 height 16
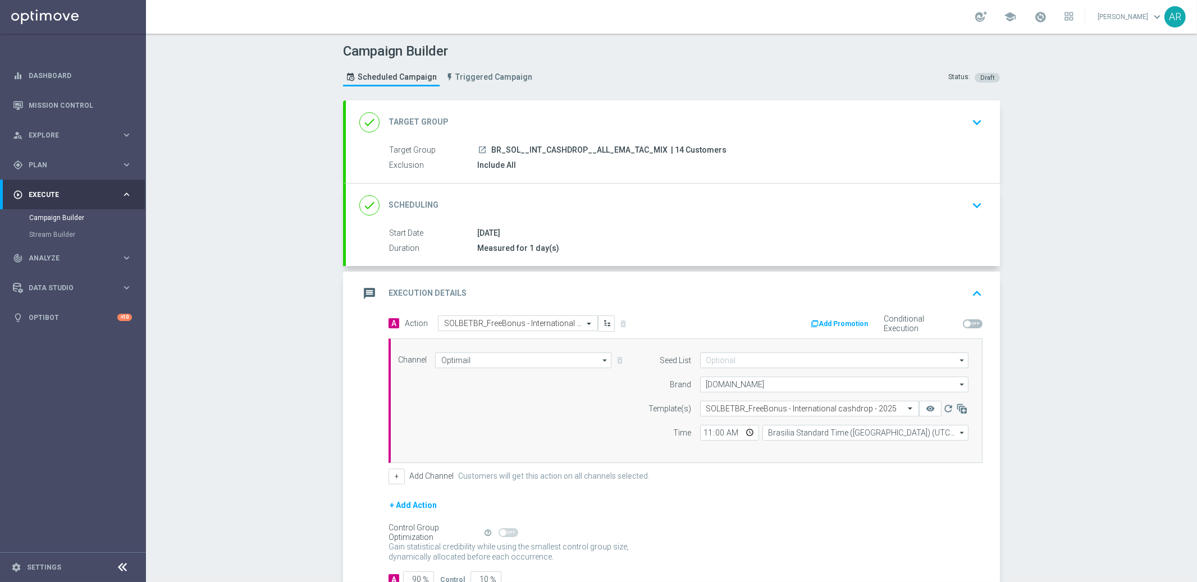
type input "11:00"
click at [539, 394] on div "Channel Optimail Optimail arrow_drop_down Show Selected 1 of 26 Silverpop" at bounding box center [683, 401] width 587 height 97
click at [394, 473] on button "+" at bounding box center [397, 477] width 16 height 16
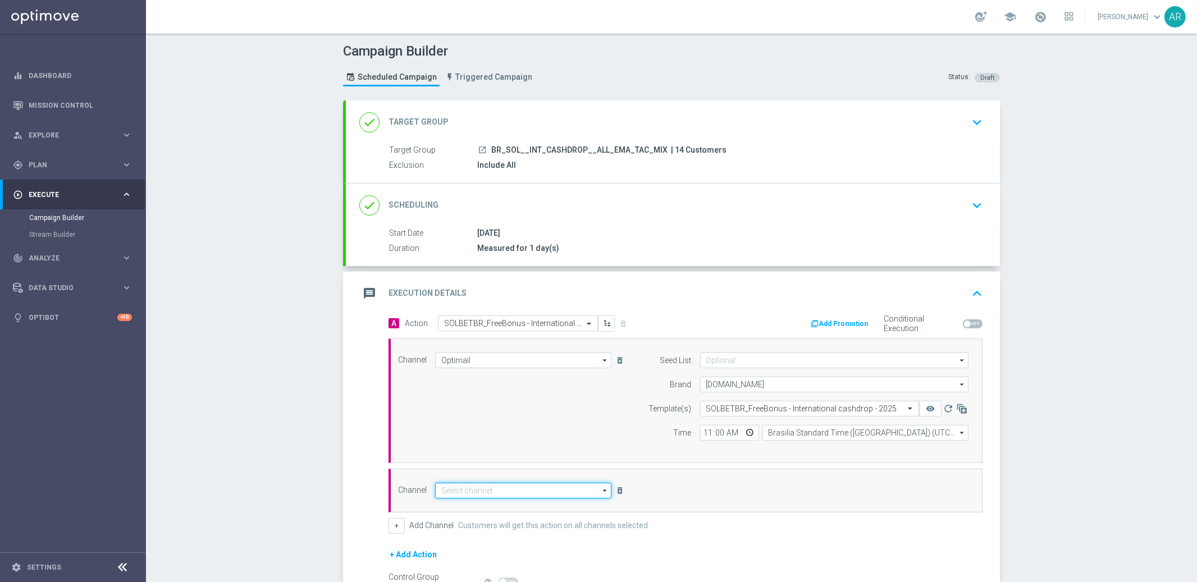
click at [488, 485] on input at bounding box center [523, 491] width 176 height 16
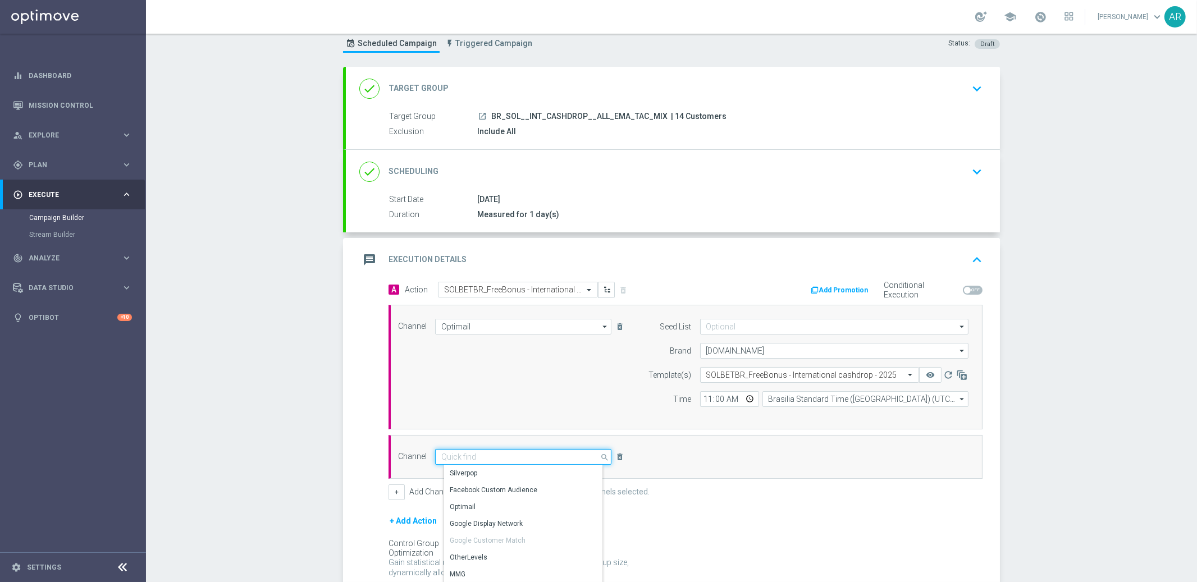
scroll to position [48, 0]
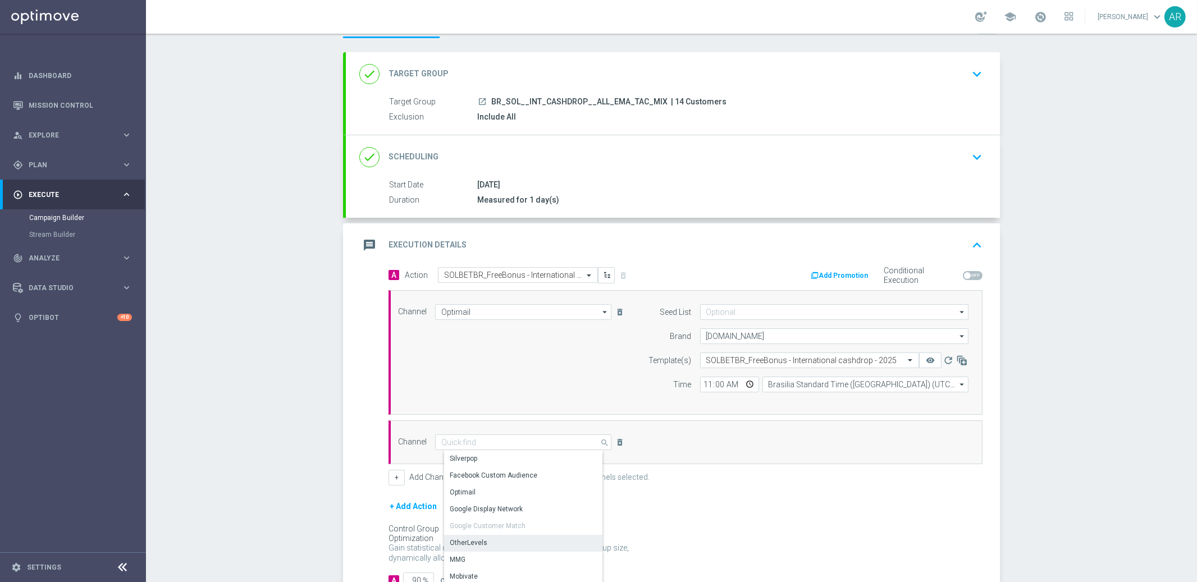
click at [484, 537] on div "OtherLevels" at bounding box center [527, 543] width 167 height 16
type input "OtherLevels"
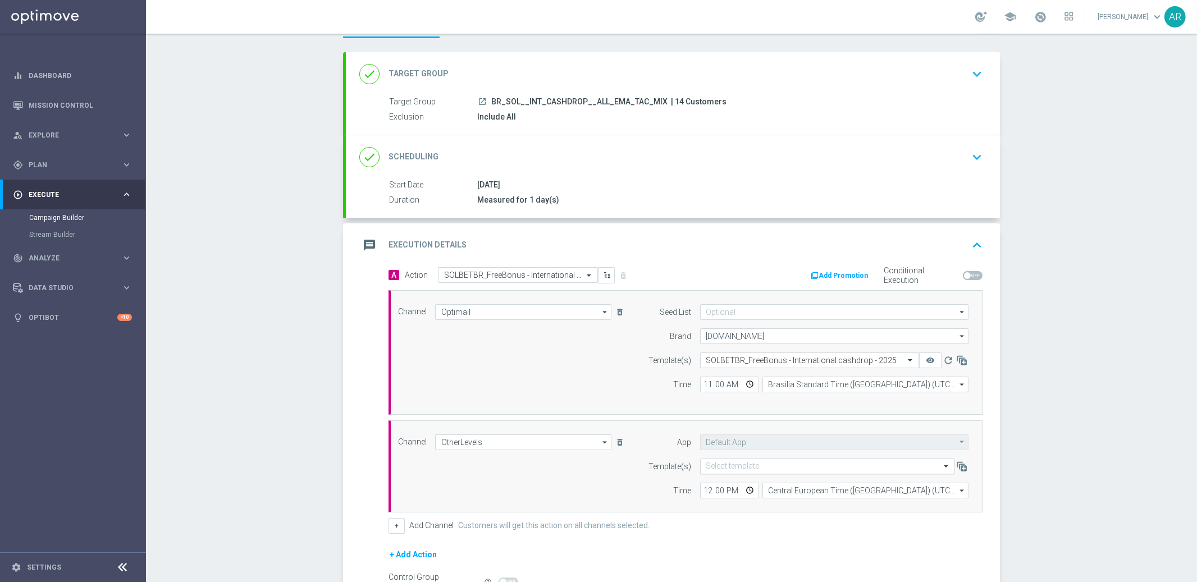
click at [740, 467] on input "text" at bounding box center [816, 467] width 220 height 10
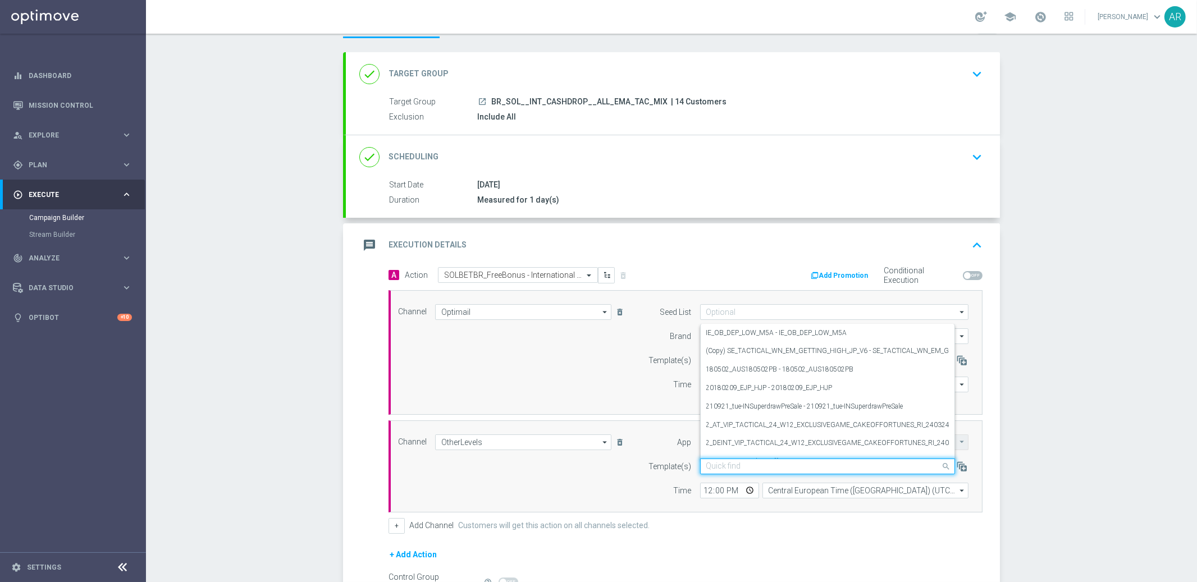
paste input "BR_SOL__INT_CASHDROP__ALL_RI_TAC_MIX"
click at [778, 448] on label "BR_SOL__INT_CASHDROP__ALL_RI_TAC_MIX - BR_SOL__INT_CASHDROP__ALL_RI_TAC_MIX" at bounding box center [844, 449] width 276 height 10
type input "BR_SOL__INT_CASHDROP__ALL_RI_TAC_MIX"
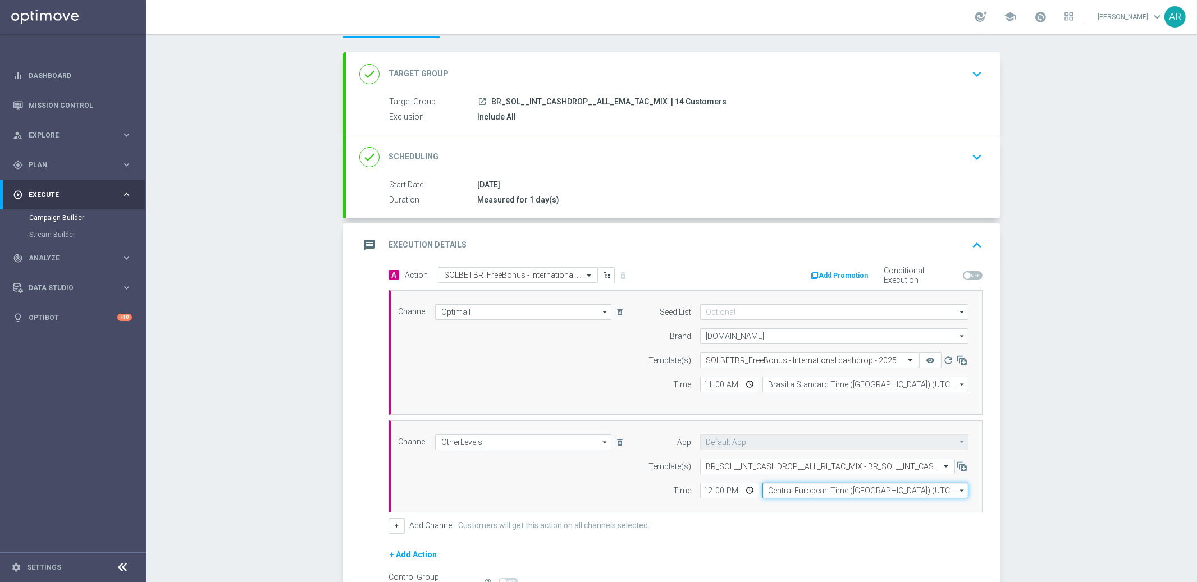
click at [802, 489] on input "Central European Time (Budapest) (UTC +02:00)" at bounding box center [866, 491] width 206 height 16
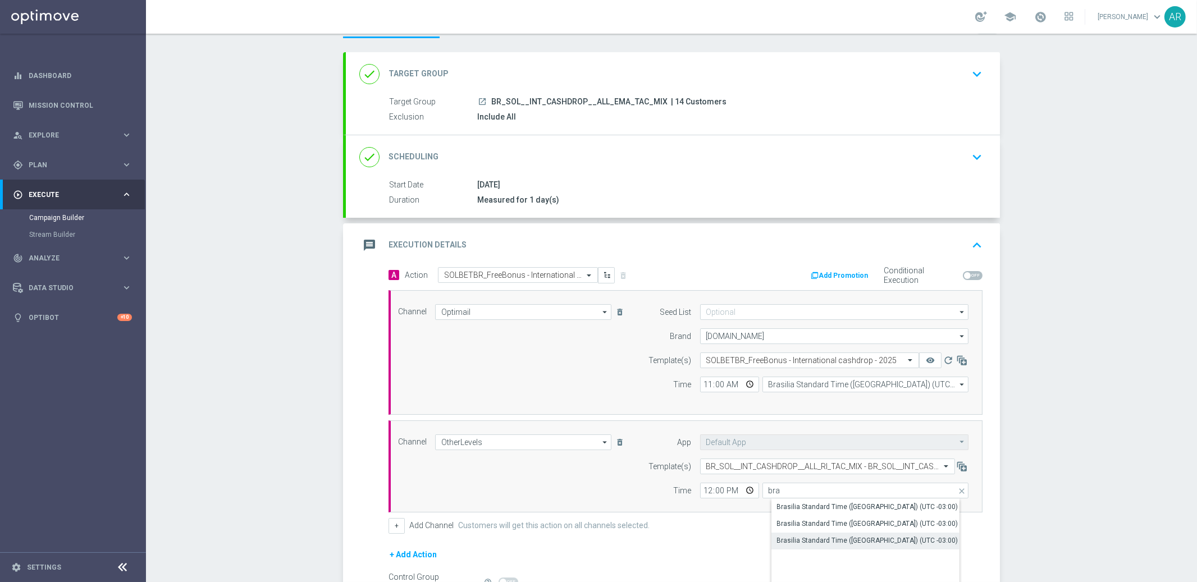
click at [863, 541] on div "Brasilia Standard Time (Sao Paulo) (UTC -03:00)" at bounding box center [867, 541] width 181 height 10
type input "Brasilia Standard Time (Sao Paulo) (UTC -03:00)"
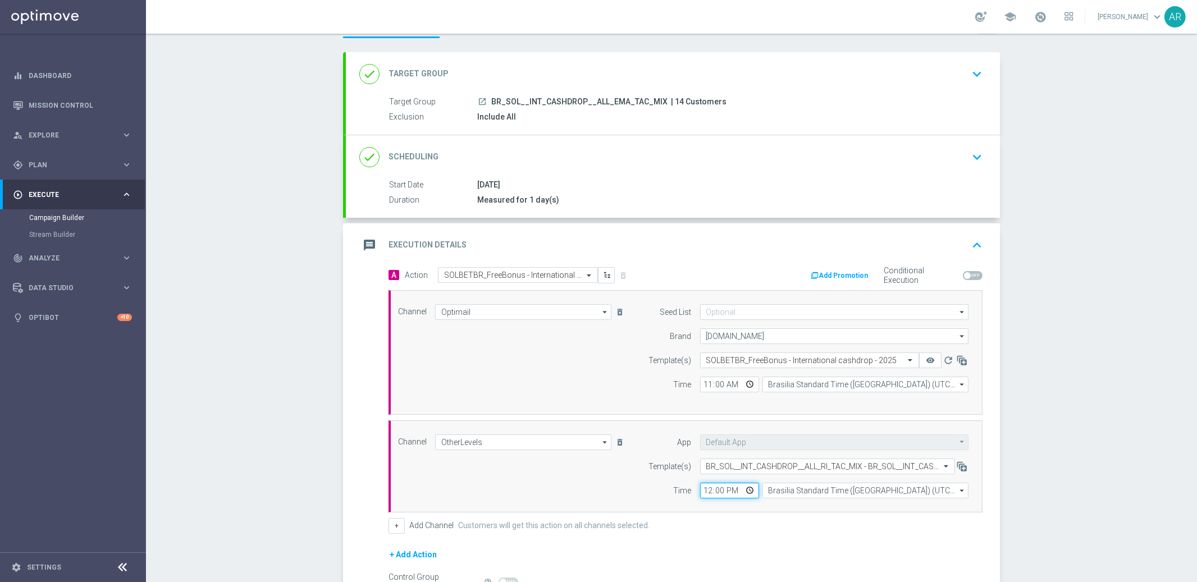
click at [746, 491] on input "12:00" at bounding box center [729, 491] width 59 height 16
type input "11:00"
click at [567, 496] on div "Channel OtherLevels OtherLevels arrow_drop_down Show Selected 1 of 26 Silverpop" at bounding box center [683, 467] width 587 height 64
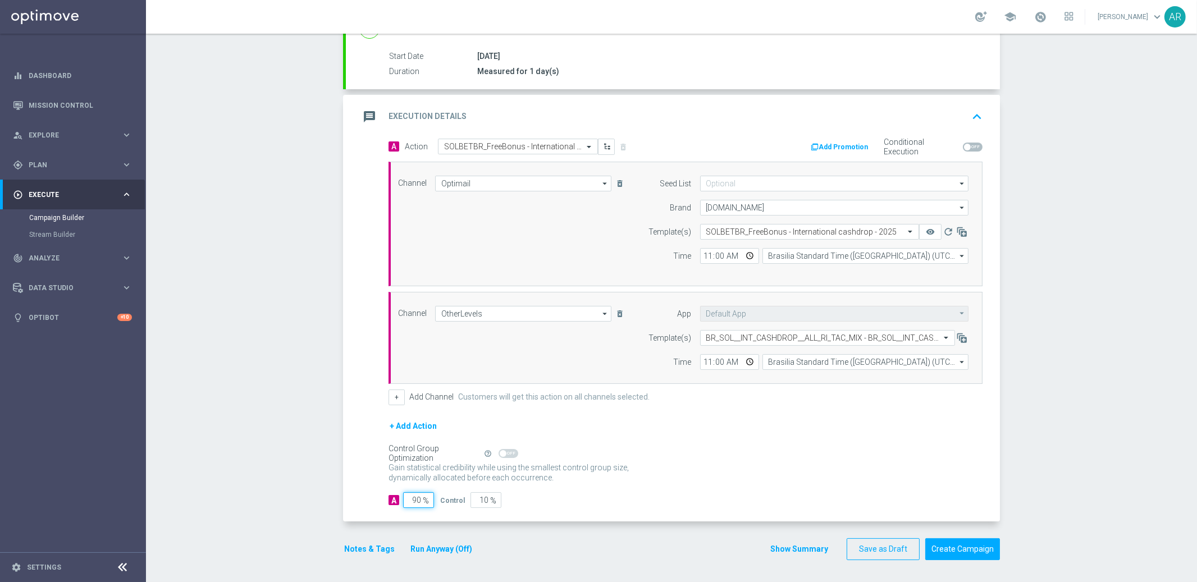
click at [409, 501] on input "90" at bounding box center [418, 500] width 31 height 16
type input "1"
type input "99"
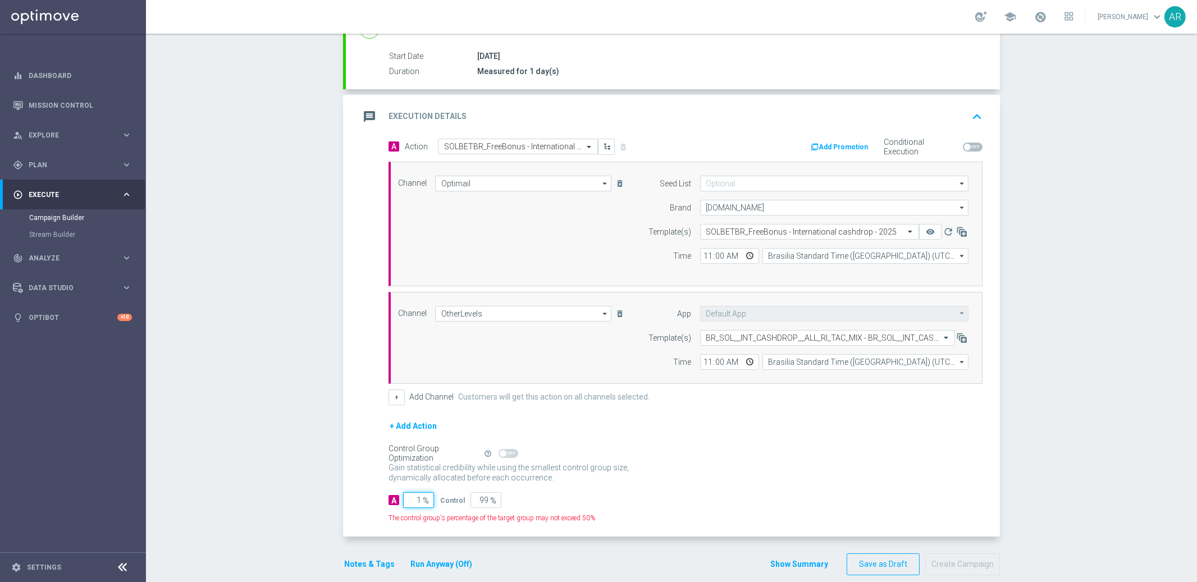
type input "10"
type input "90"
type input "100"
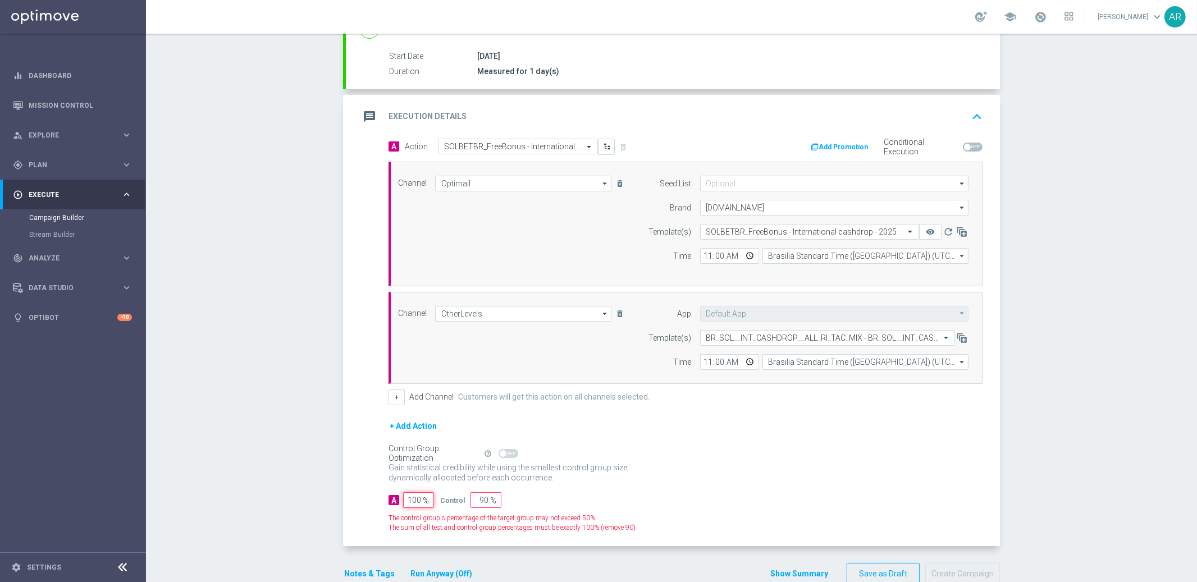
type input "0"
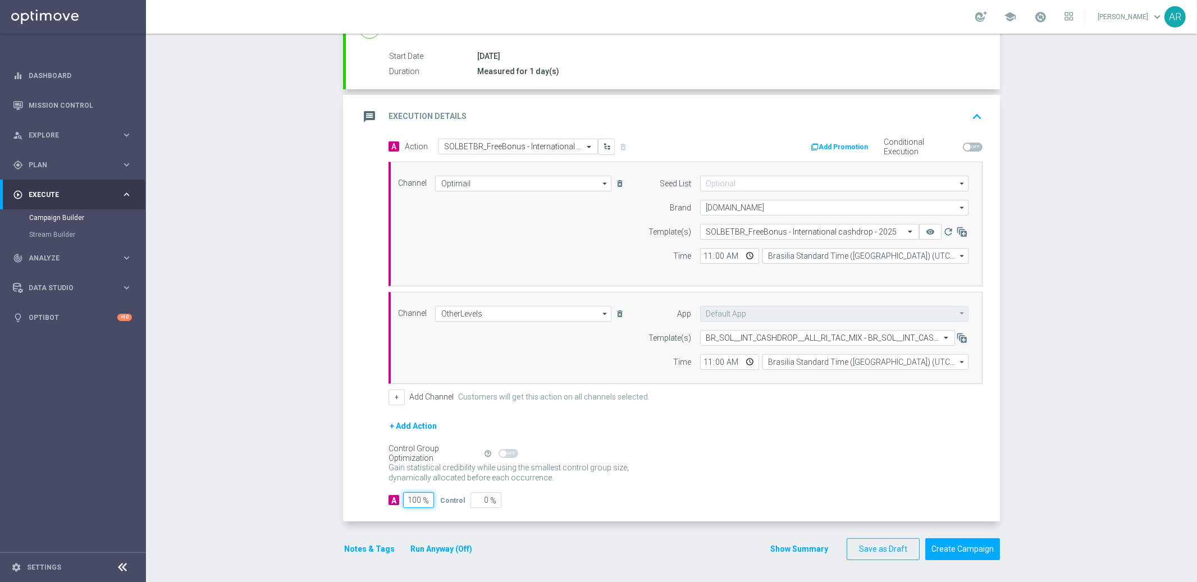
type input "100"
click at [616, 495] on div "A 100 % Control 0 %" at bounding box center [686, 500] width 594 height 16
click at [967, 550] on button "Create Campaign" at bounding box center [962, 550] width 75 height 22
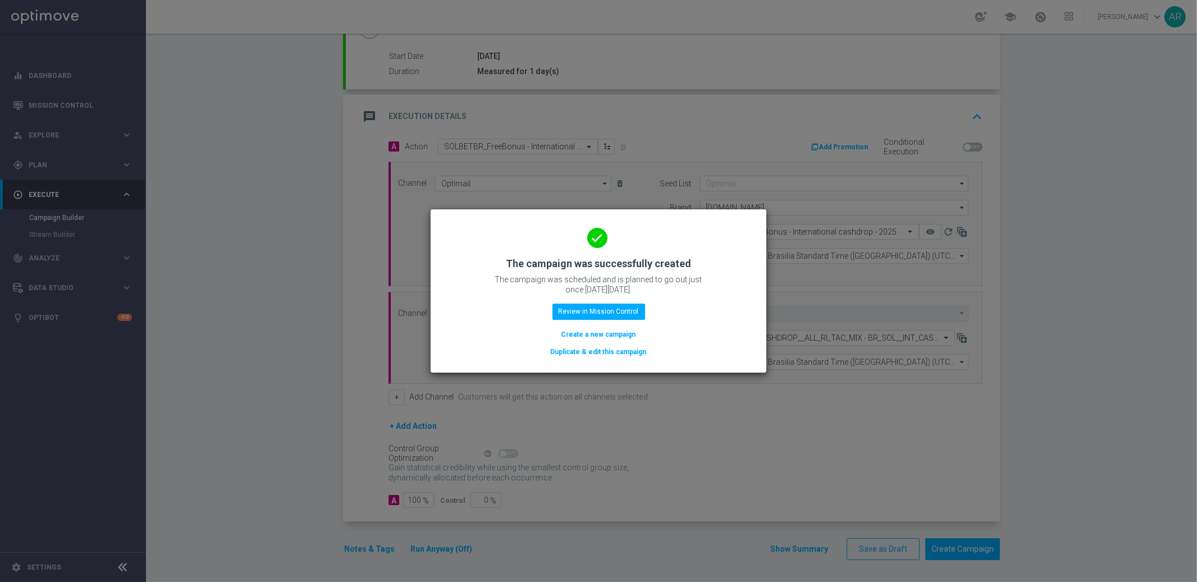
click at [602, 335] on button "Create a new campaign" at bounding box center [598, 334] width 77 height 12
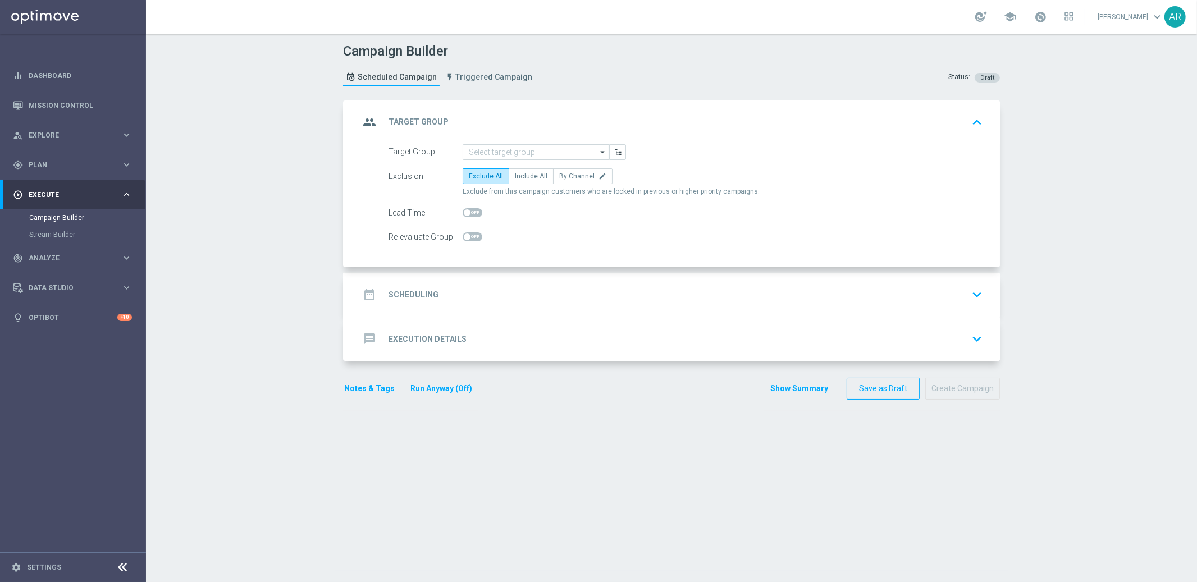
scroll to position [0, 0]
click at [471, 157] on input at bounding box center [536, 152] width 147 height 16
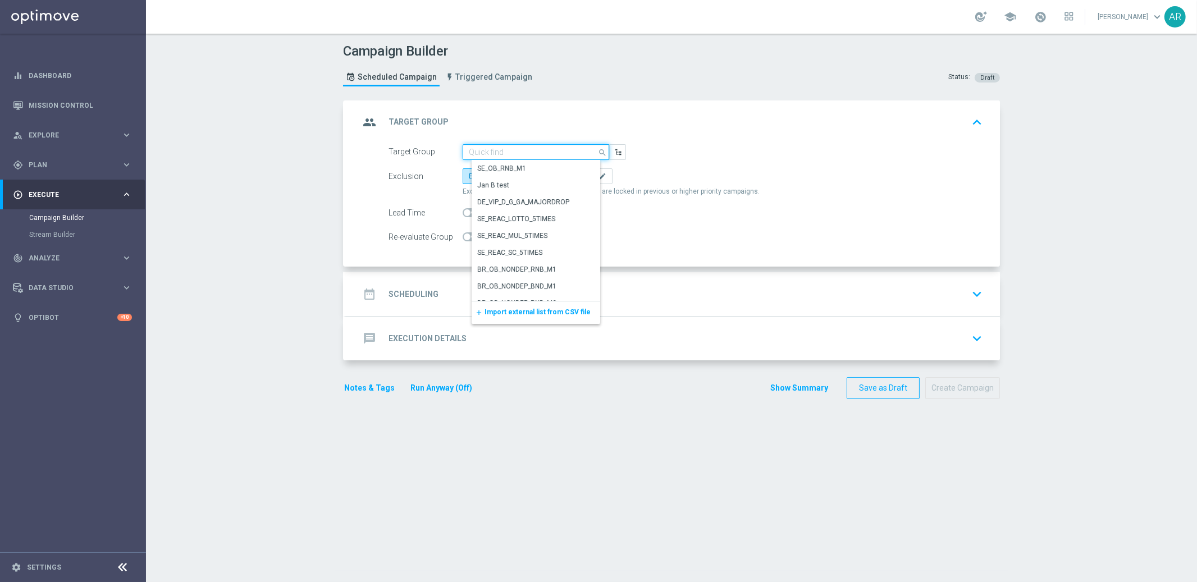
click at [483, 153] on input at bounding box center [536, 152] width 147 height 16
paste input "pt_BR_SX_TGT_ALL_EM_TAC_MIX__INT_CASHDROP_BETBR"
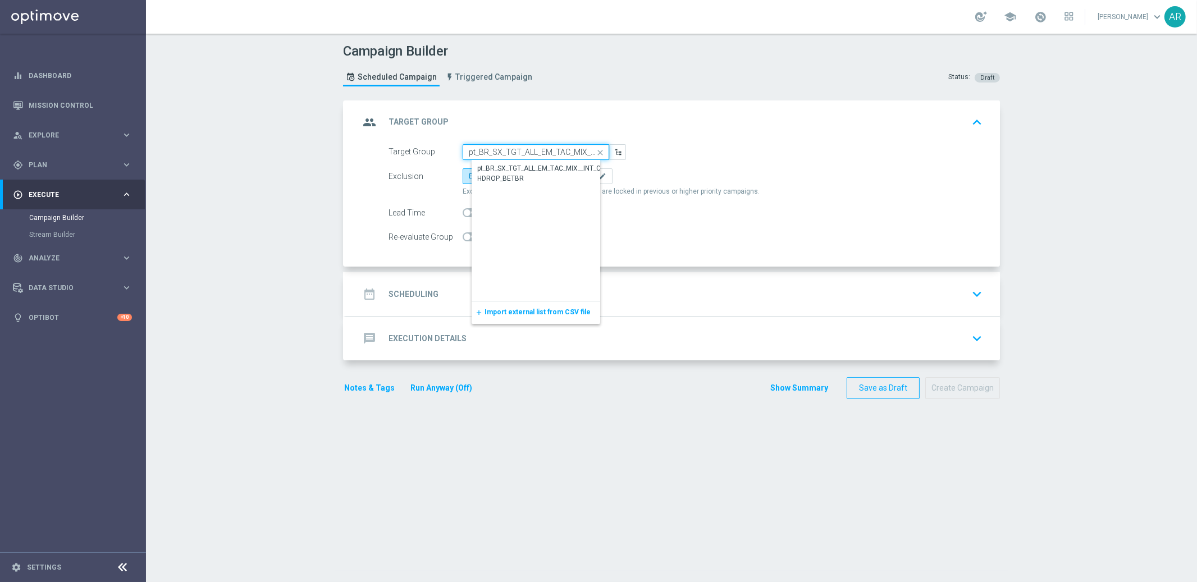
scroll to position [0, 79]
click at [520, 172] on div "pt_BR_SX_TGT_ALL_EM_TAC_MIX__INT_CASHDROP_BETBR" at bounding box center [545, 174] width 135 height 20
type input "pt_BR_SX_TGT_ALL_EM_TAC_MIX__INT_CASHDROP_BETBR"
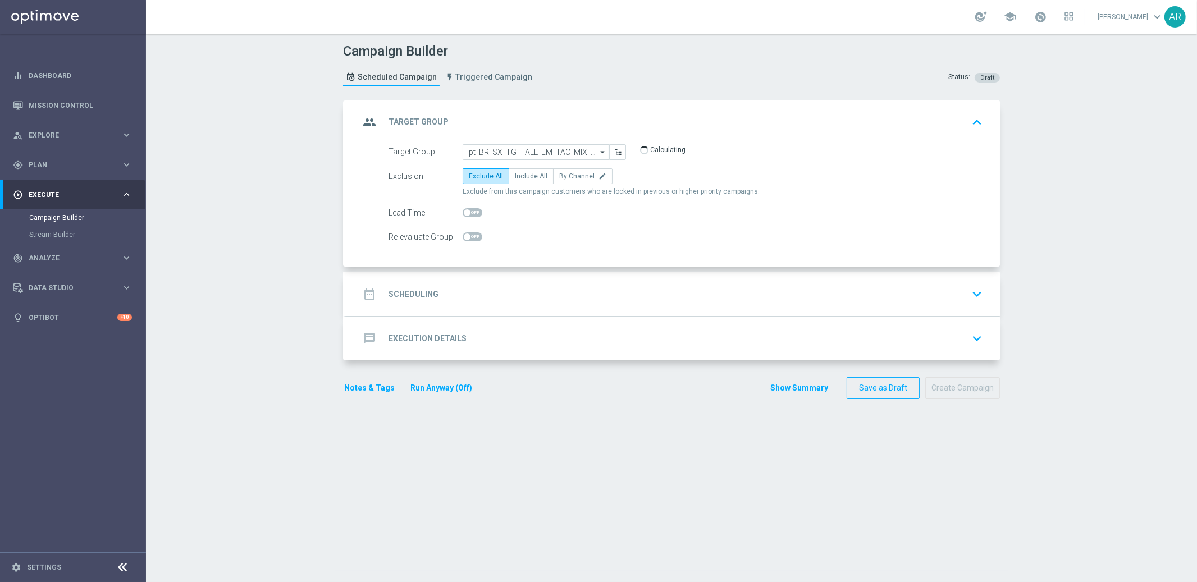
click at [520, 172] on span "Include All" at bounding box center [531, 176] width 33 height 8
click at [520, 175] on input "Include All" at bounding box center [518, 178] width 7 height 7
radio input "true"
click at [468, 298] on div "date_range Scheduling keyboard_arrow_down" at bounding box center [672, 294] width 627 height 21
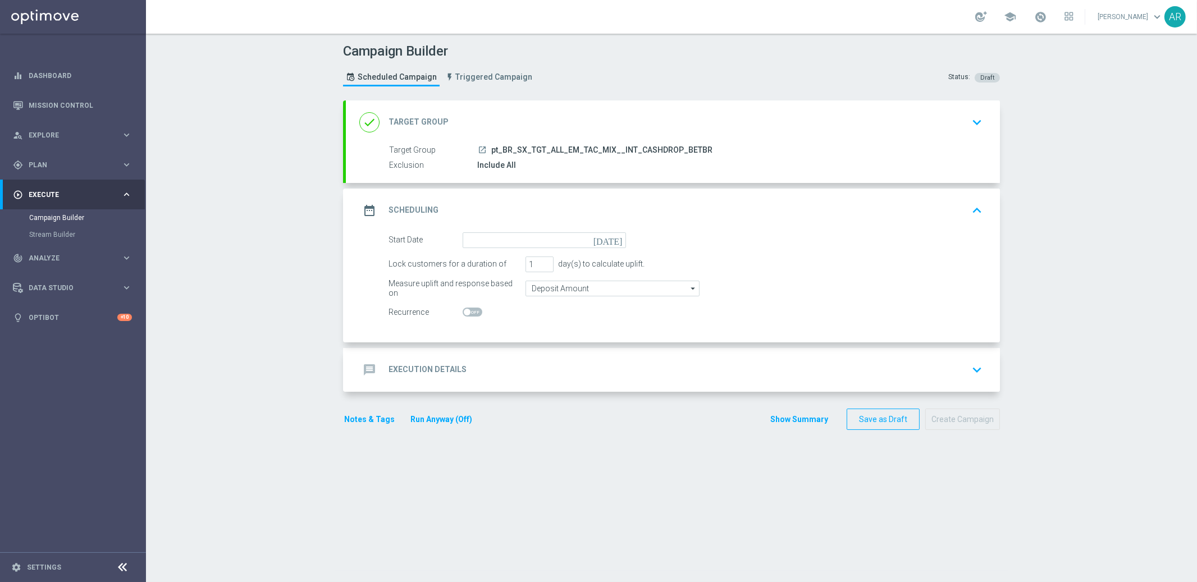
click at [611, 238] on icon "today" at bounding box center [610, 238] width 33 height 12
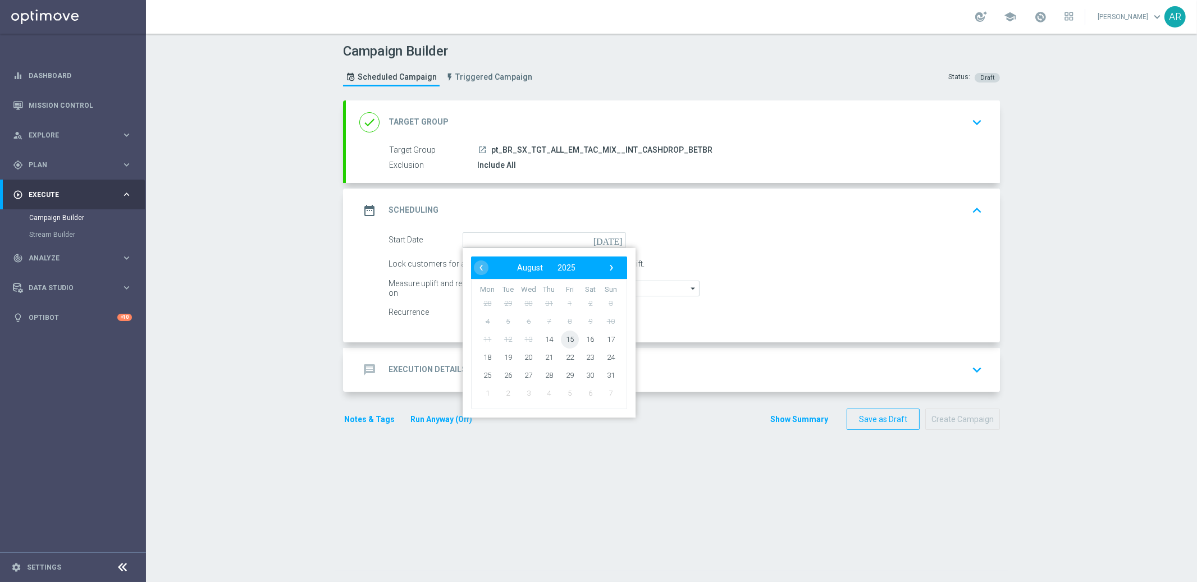
click at [561, 339] on span "15" at bounding box center [570, 339] width 18 height 18
type input "15 Aug 2025"
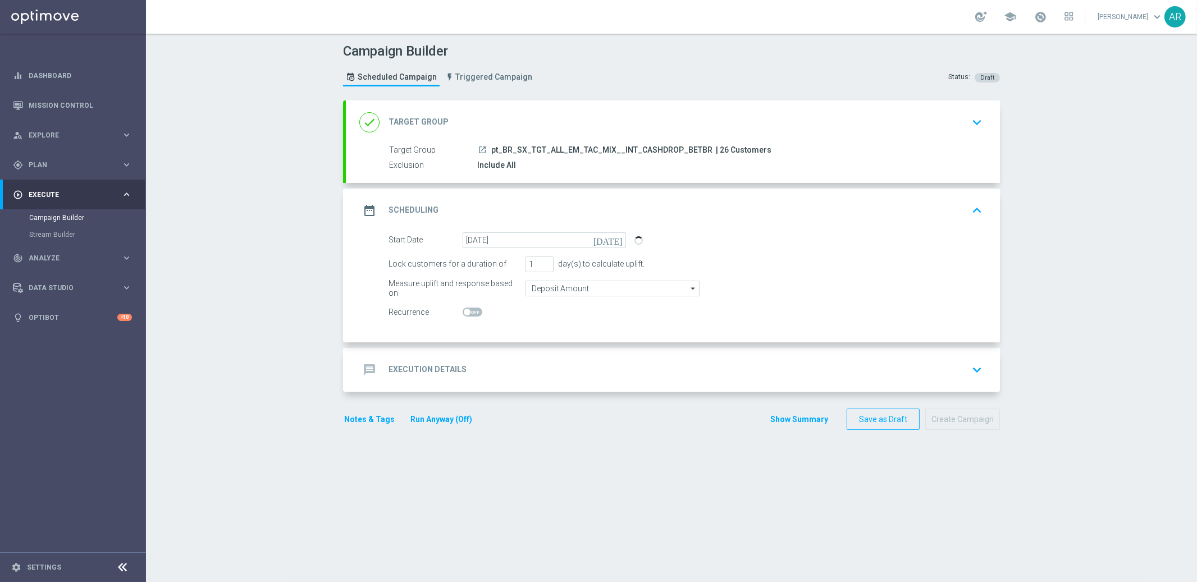
click at [471, 360] on div "message Execution Details keyboard_arrow_down" at bounding box center [672, 369] width 627 height 21
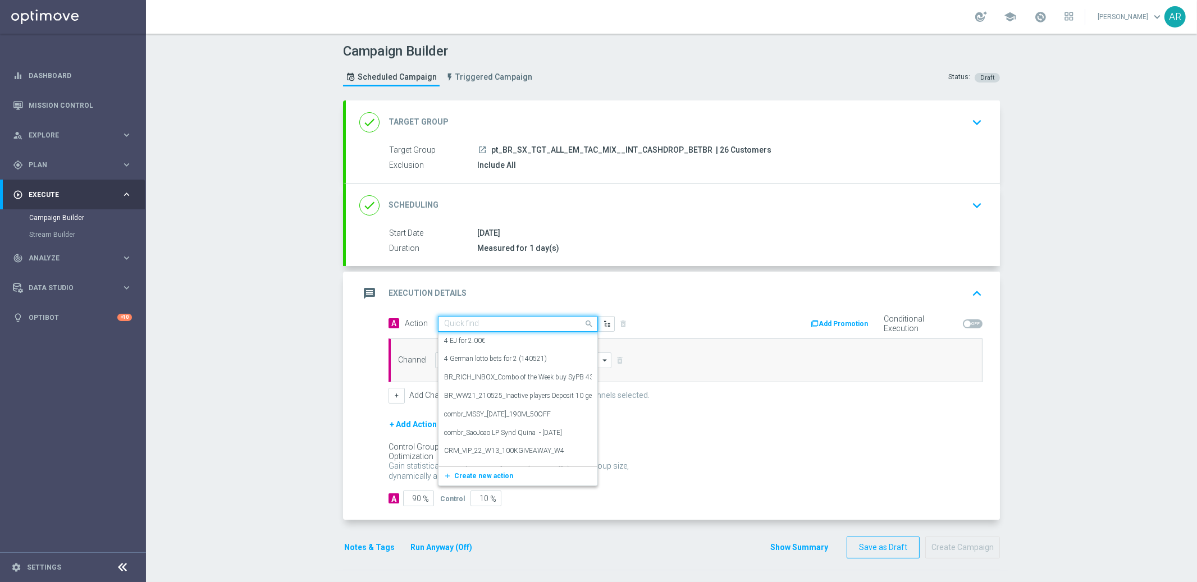
click at [464, 323] on input "text" at bounding box center [506, 325] width 125 height 10
paste input "combr_FreeBonus - International cashdrop - 2024"
type input "combr_FreeBonus - International cashdrop - 2024"
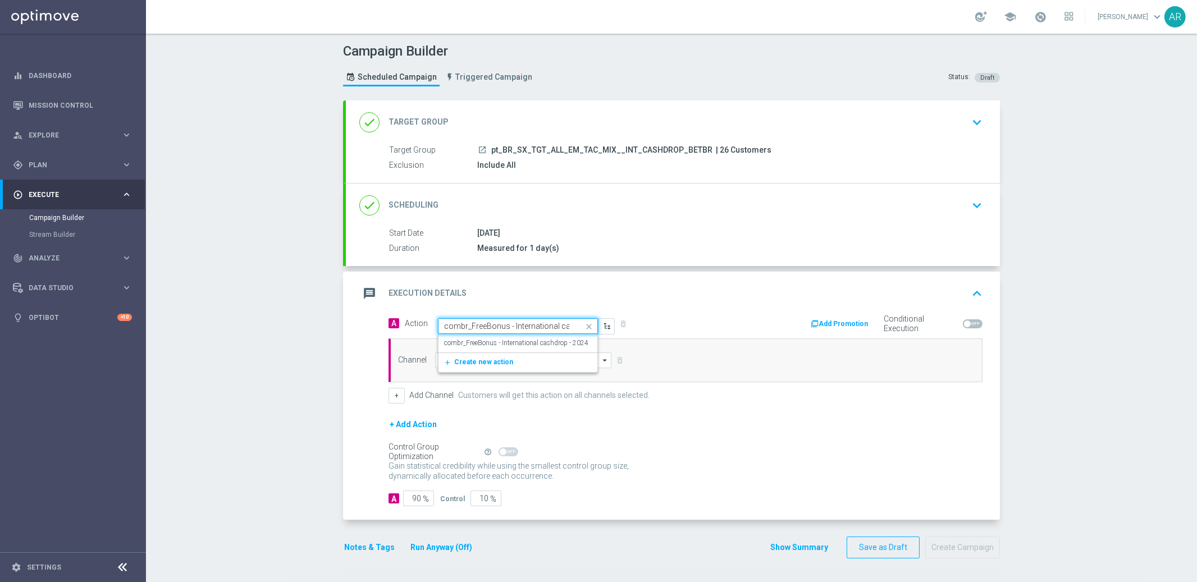
scroll to position [0, 44]
click at [494, 347] on label "combr_FreeBonus - International cashdrop - 2024" at bounding box center [516, 344] width 144 height 10
click at [474, 361] on input at bounding box center [523, 361] width 176 height 16
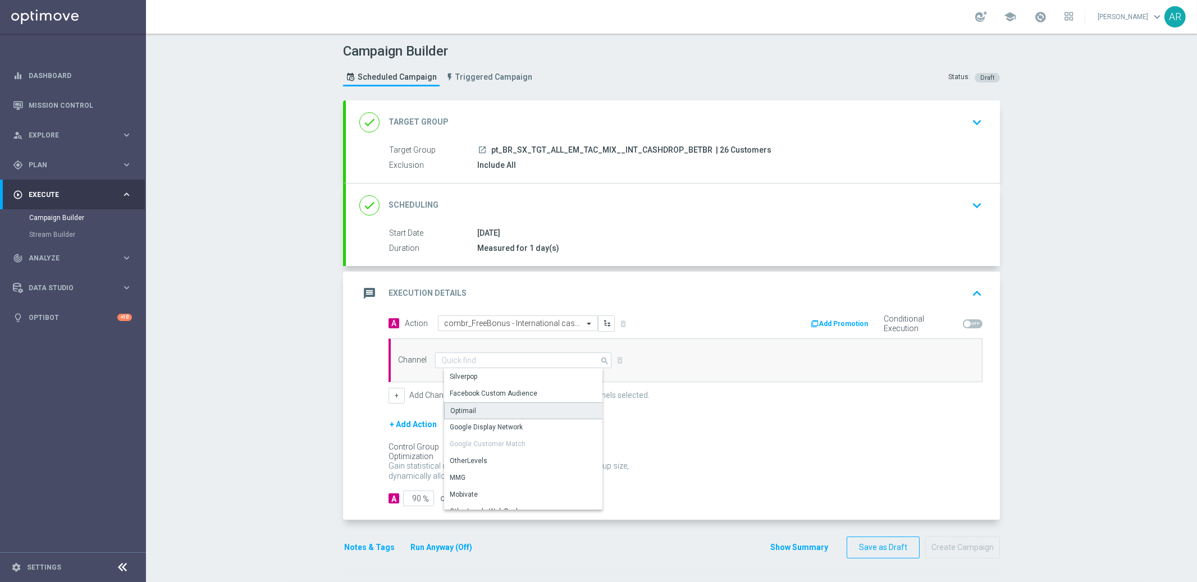
click at [489, 408] on div "Optimail" at bounding box center [527, 411] width 167 height 17
type input "Optimail"
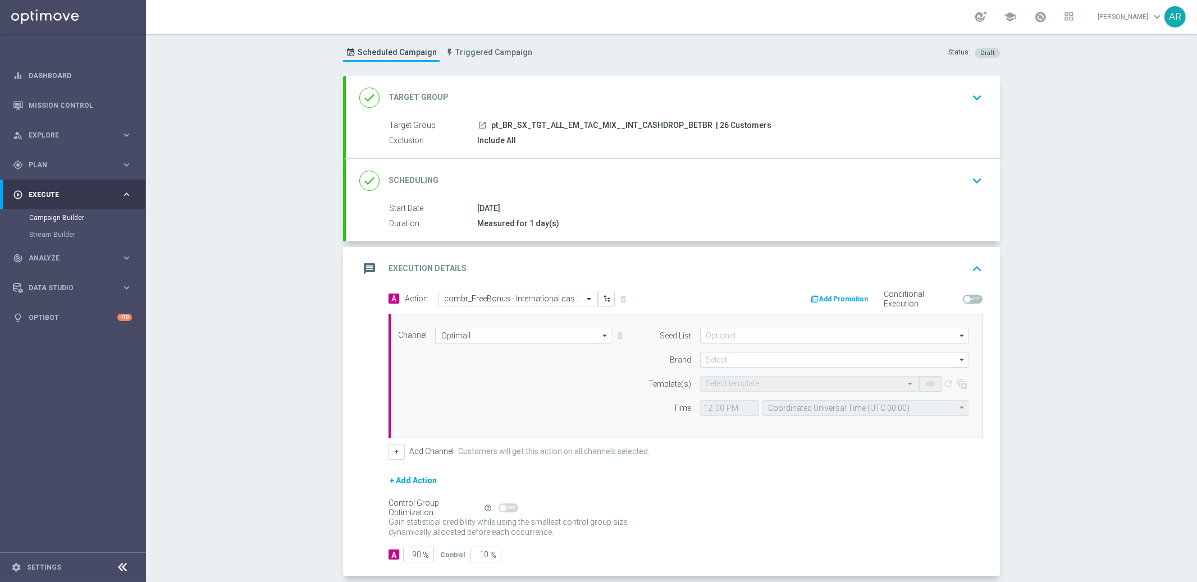
scroll to position [29, 0]
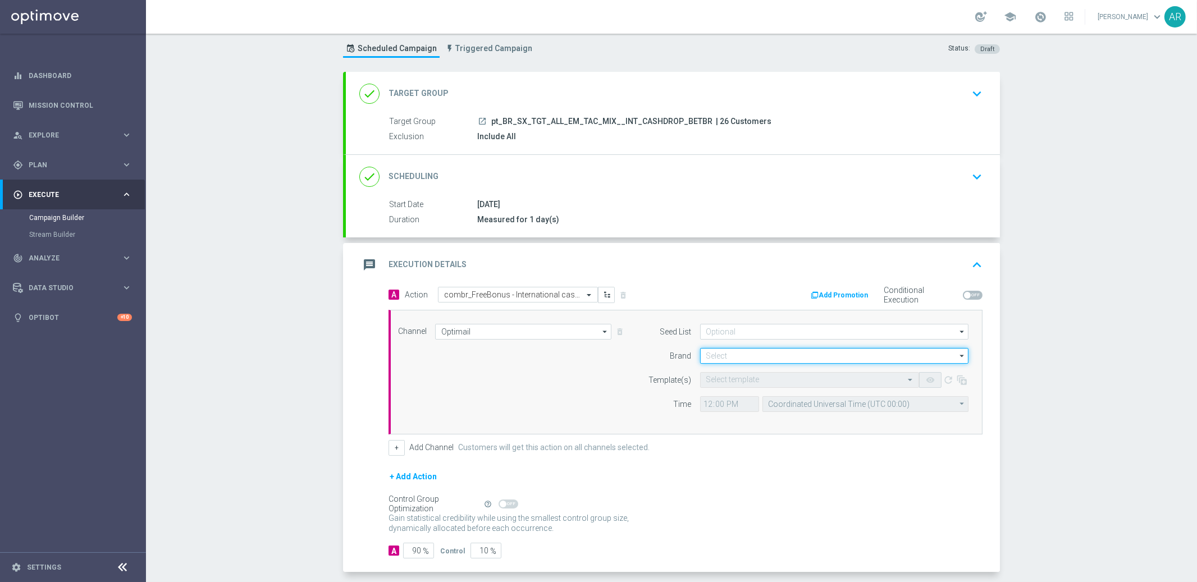
click at [720, 354] on input at bounding box center [834, 356] width 268 height 16
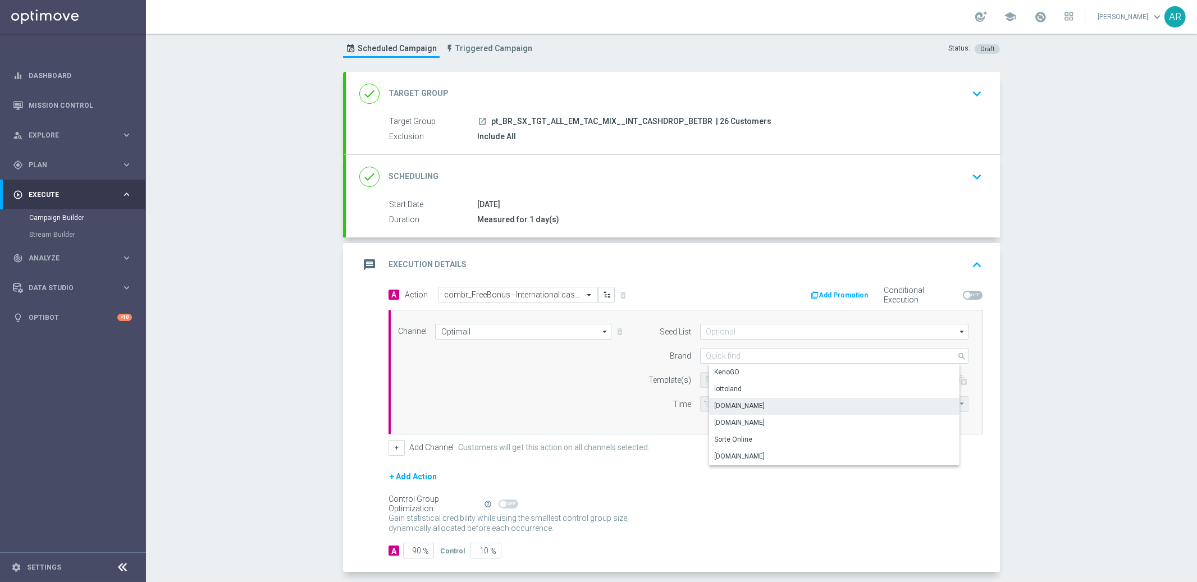
click at [760, 405] on div "Lottoland.bet.br" at bounding box center [843, 406] width 269 height 16
type input "Lottoland.bet.br"
click at [714, 383] on input "text" at bounding box center [798, 381] width 184 height 10
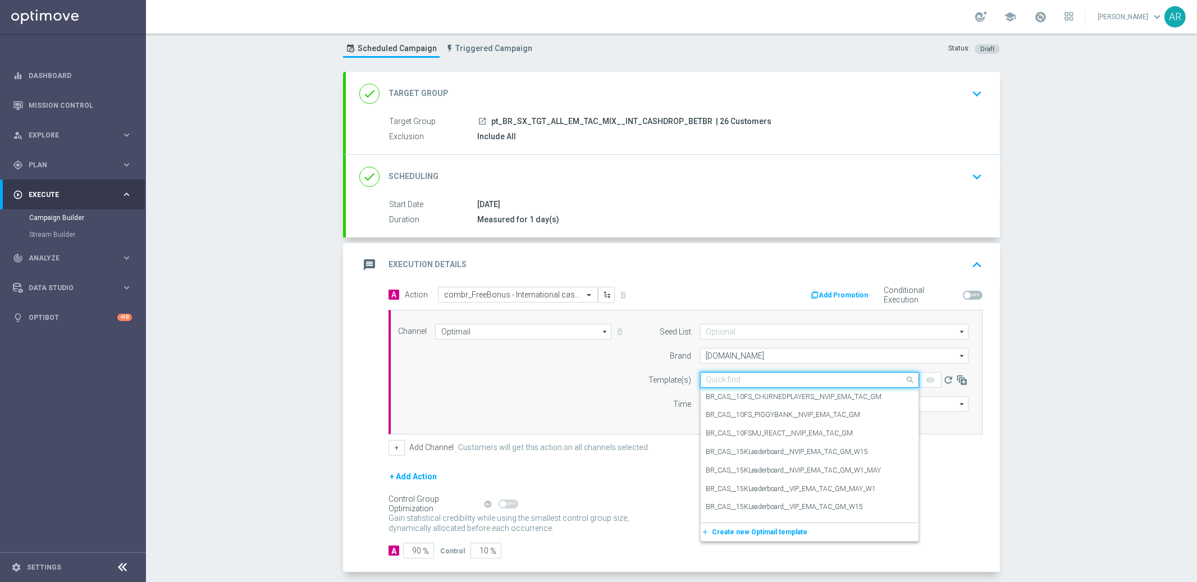
paste input "combr_FreeBonus - International cashdrop - 2022"
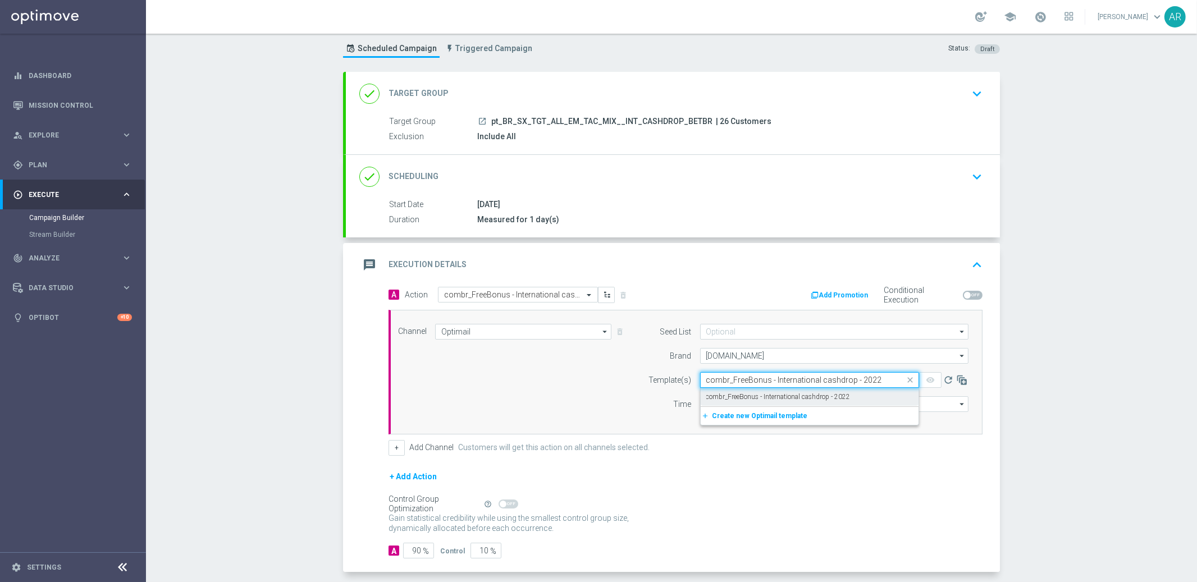
click at [751, 398] on label "combr_FreeBonus - International cashdrop - 2022" at bounding box center [778, 398] width 144 height 10
type input "combr_FreeBonus - International cashdrop - 2022"
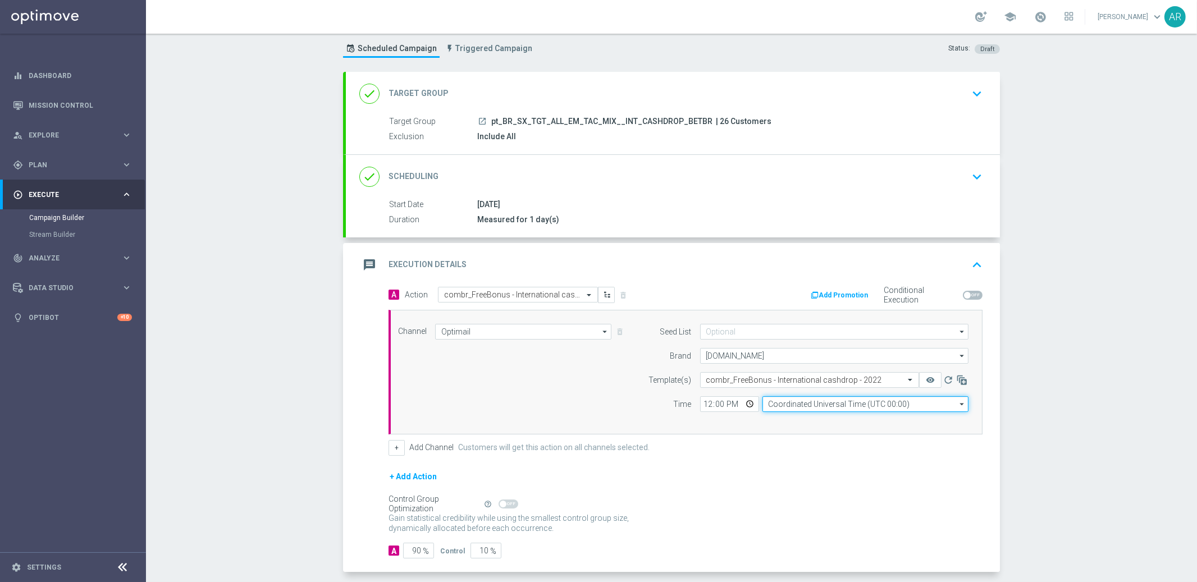
click at [790, 405] on input "Coordinated Universal Time (UTC 00:00)" at bounding box center [866, 404] width 206 height 16
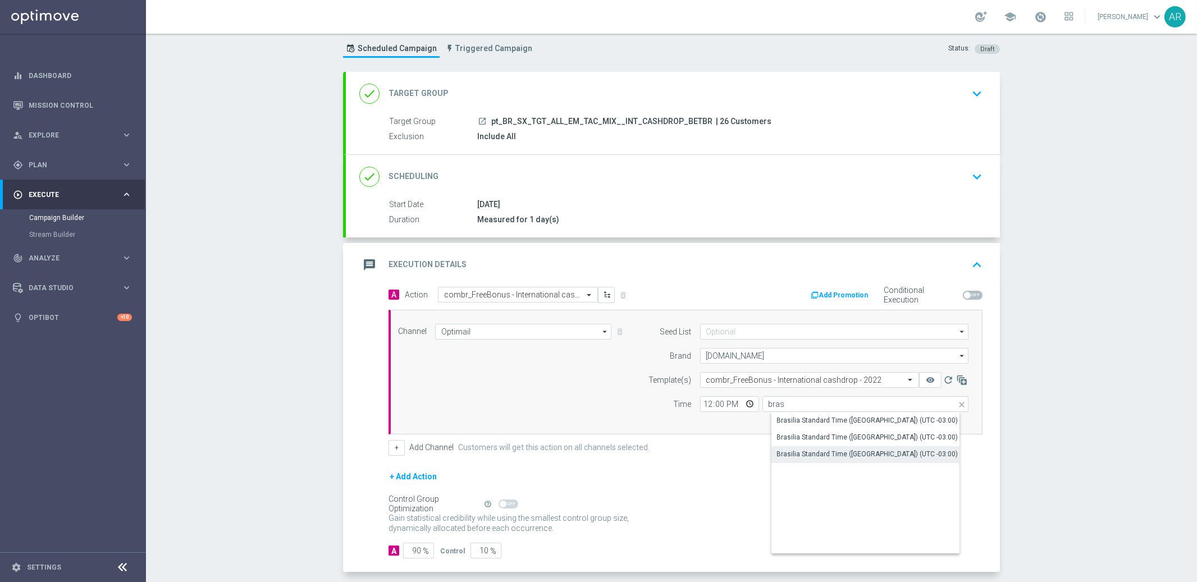
click at [838, 457] on div "Brasilia Standard Time (Sao Paulo) (UTC -03:00)" at bounding box center [867, 454] width 181 height 10
type input "Brasilia Standard Time (Sao Paulo) (UTC -03:00)"
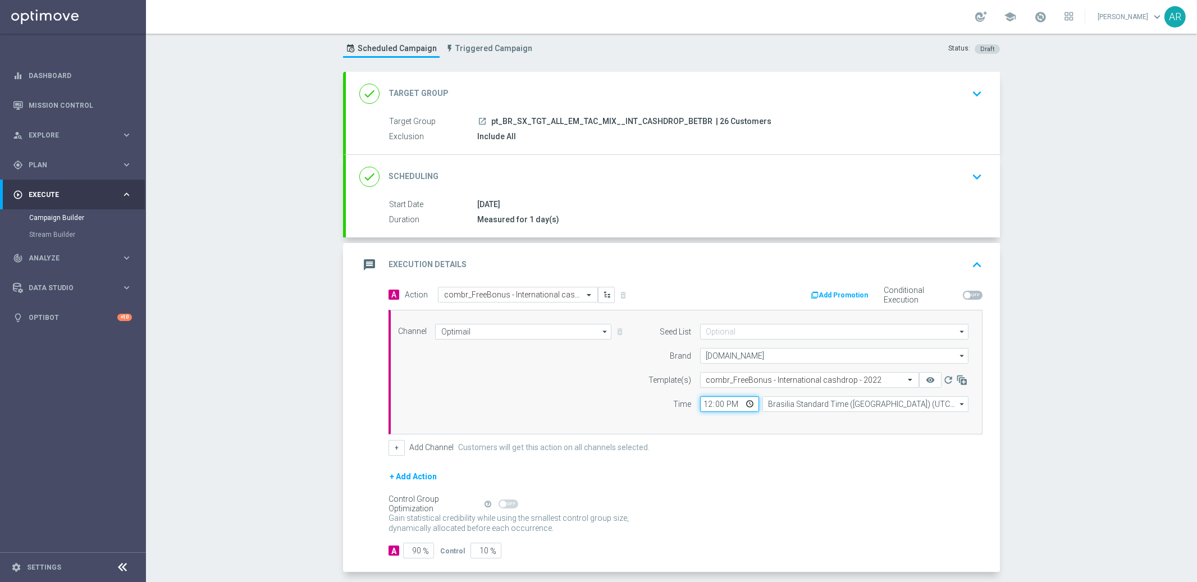
click at [744, 402] on input "12:00" at bounding box center [729, 404] width 59 height 16
type input "11:00"
click at [595, 399] on div "Channel Optimail Optimail arrow_drop_down Show Selected 1 of 26 Silverpop" at bounding box center [683, 372] width 587 height 97
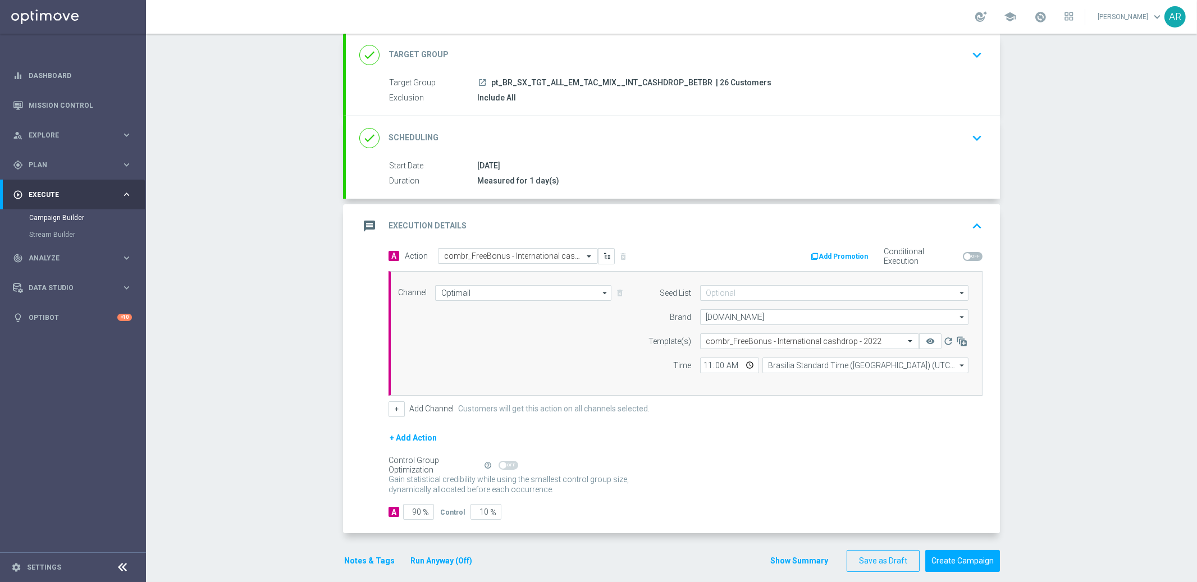
scroll to position [79, 0]
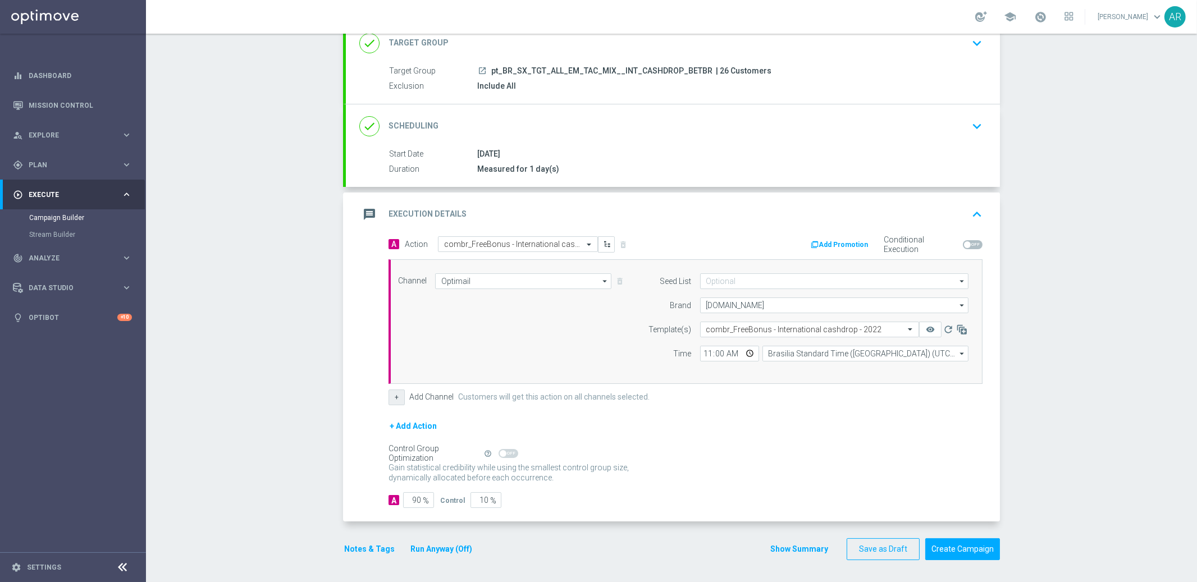
click at [389, 393] on button "+" at bounding box center [397, 398] width 16 height 16
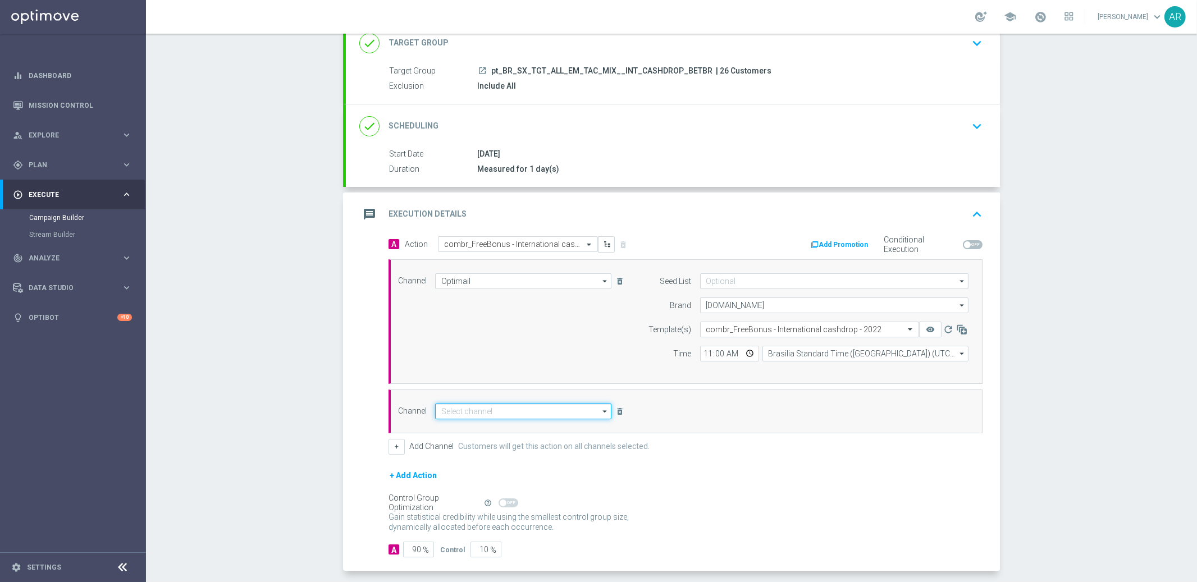
click at [473, 409] on input at bounding box center [523, 412] width 176 height 16
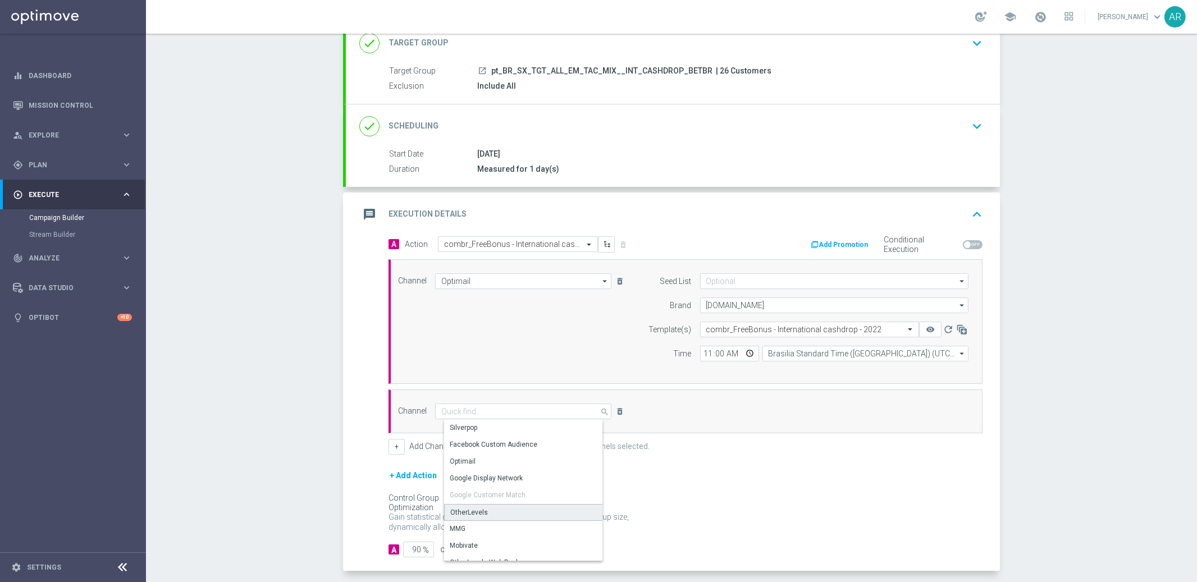
click at [489, 514] on div "OtherLevels" at bounding box center [527, 512] width 167 height 17
type input "OtherLevels"
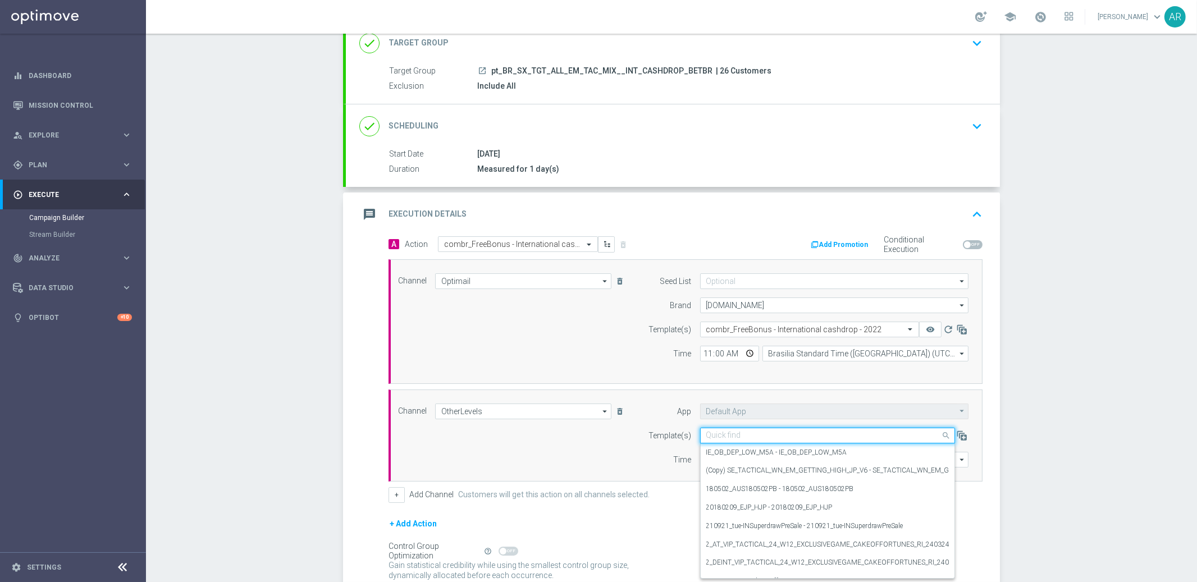
click at [734, 436] on input "text" at bounding box center [816, 436] width 220 height 10
paste input "BR_CAS__INTERNATIONALCASHDROP_2025_W19__VIP_RI_TAC_GM"
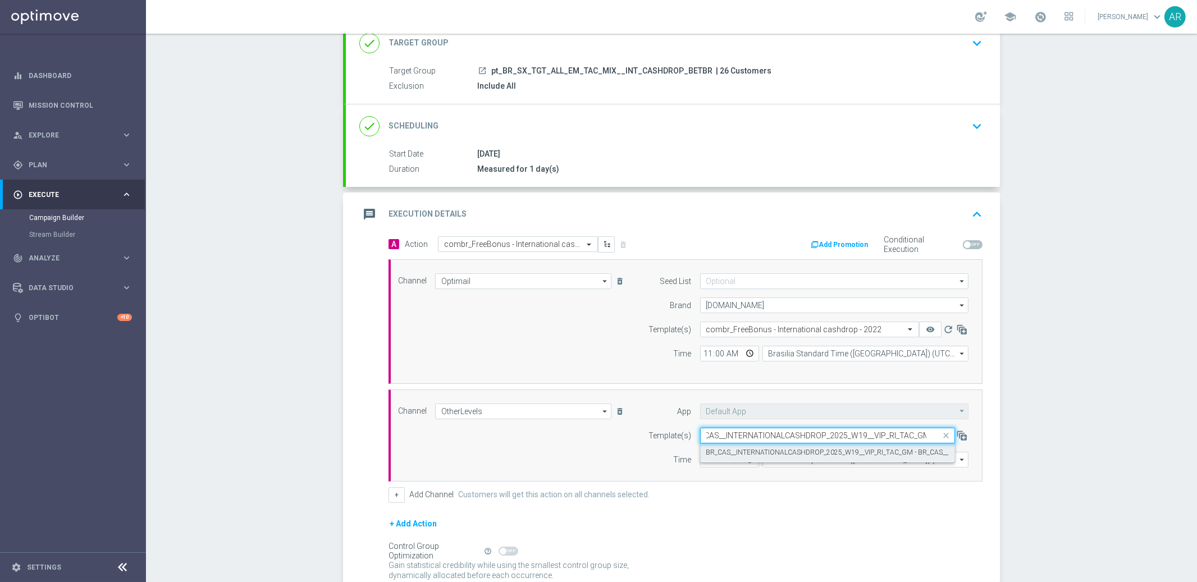
click at [758, 451] on label "BR_CAS__INTERNATIONALCASHDROP_2025_W19__VIP_RI_TAC_GM - BR_CAS__INTERNATIONALCA…" at bounding box center [915, 453] width 419 height 10
type input "BR_CAS__INTERNATIONALCASHDROP_2025_W19__VIP_RI_TAC_GM"
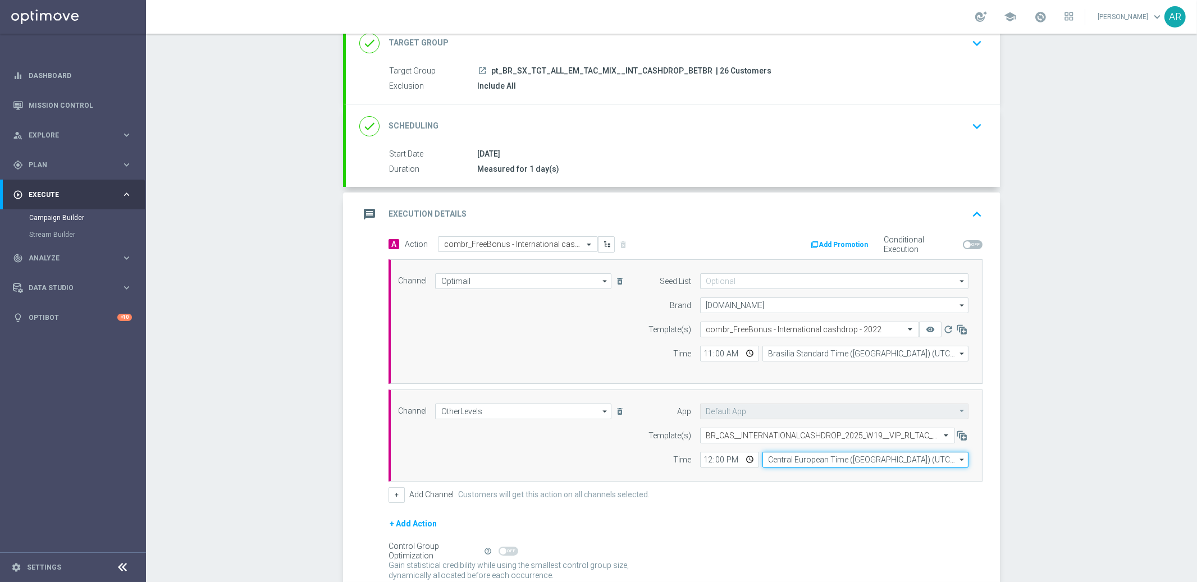
click at [788, 463] on input "Central European Time (Budapest) (UTC +02:00)" at bounding box center [866, 460] width 206 height 16
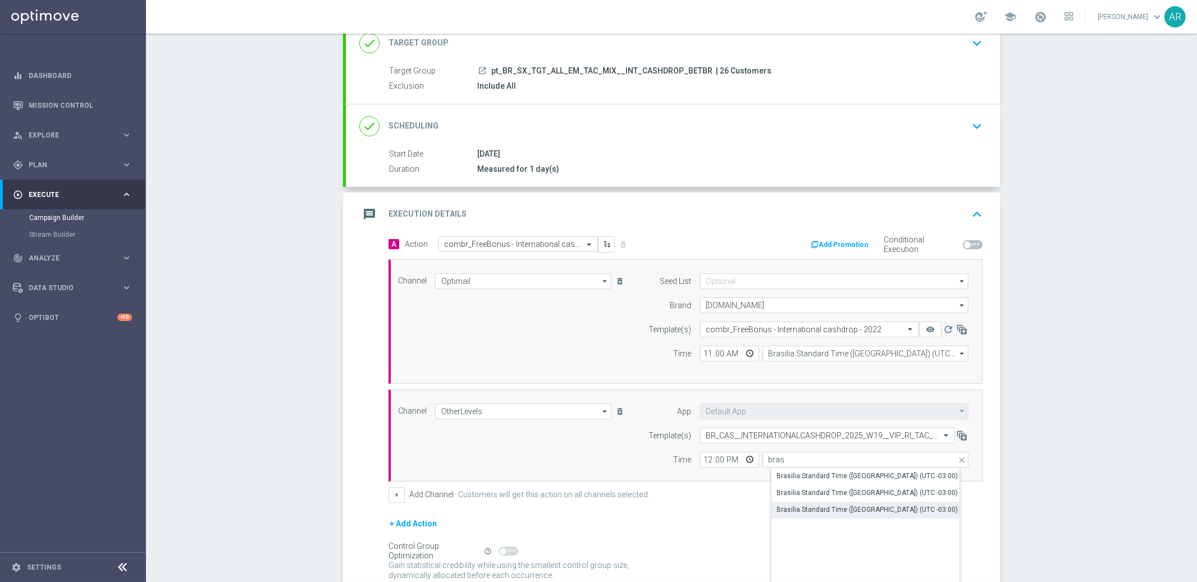
click at [873, 508] on div "Brasilia Standard Time (Sao Paulo) (UTC -03:00)" at bounding box center [867, 510] width 181 height 10
type input "Brasilia Standard Time (Sao Paulo) (UTC -03:00)"
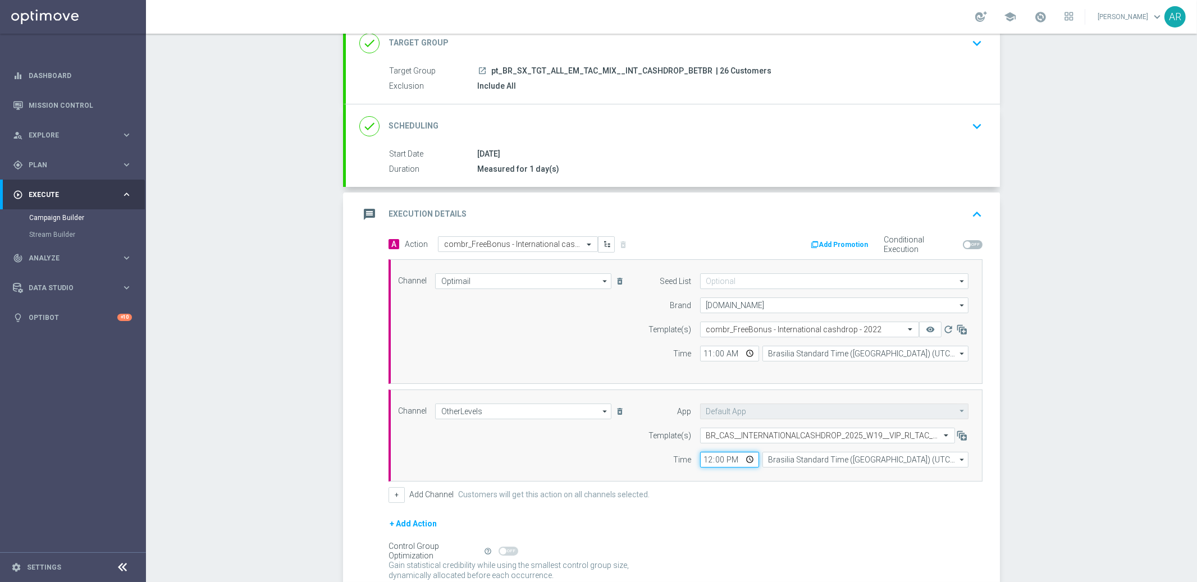
click at [742, 463] on input "12:00" at bounding box center [729, 460] width 59 height 16
type input "11:00"
click at [553, 458] on div "Channel OtherLevels OtherLevels arrow_drop_down Show Selected 1 of 26 Silverpop" at bounding box center [683, 436] width 587 height 64
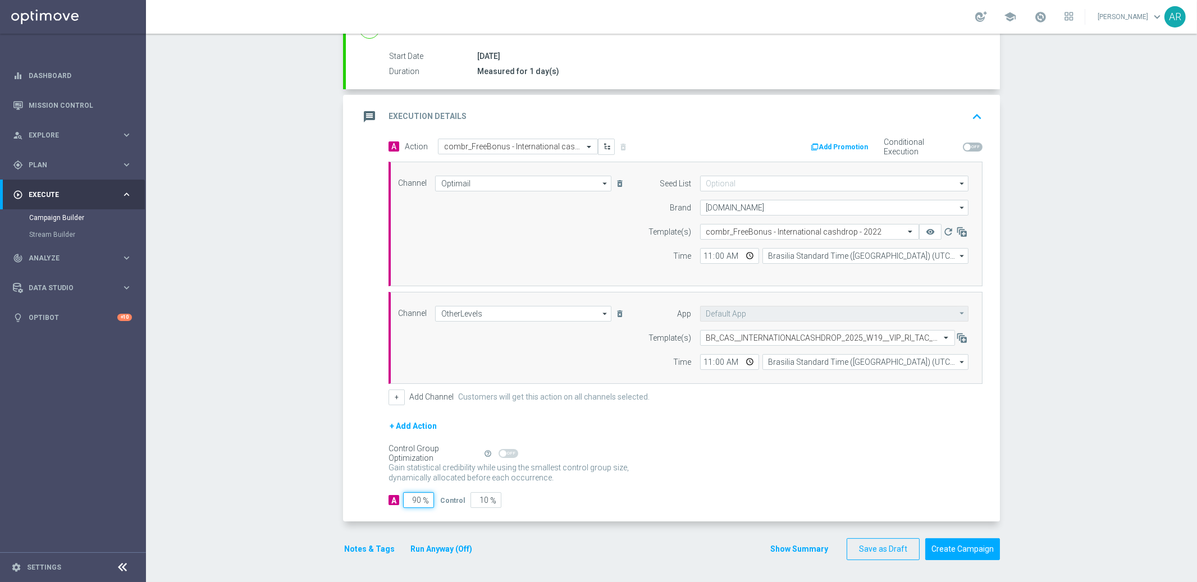
click at [410, 498] on input "90" at bounding box center [418, 500] width 31 height 16
type input "1"
type input "99"
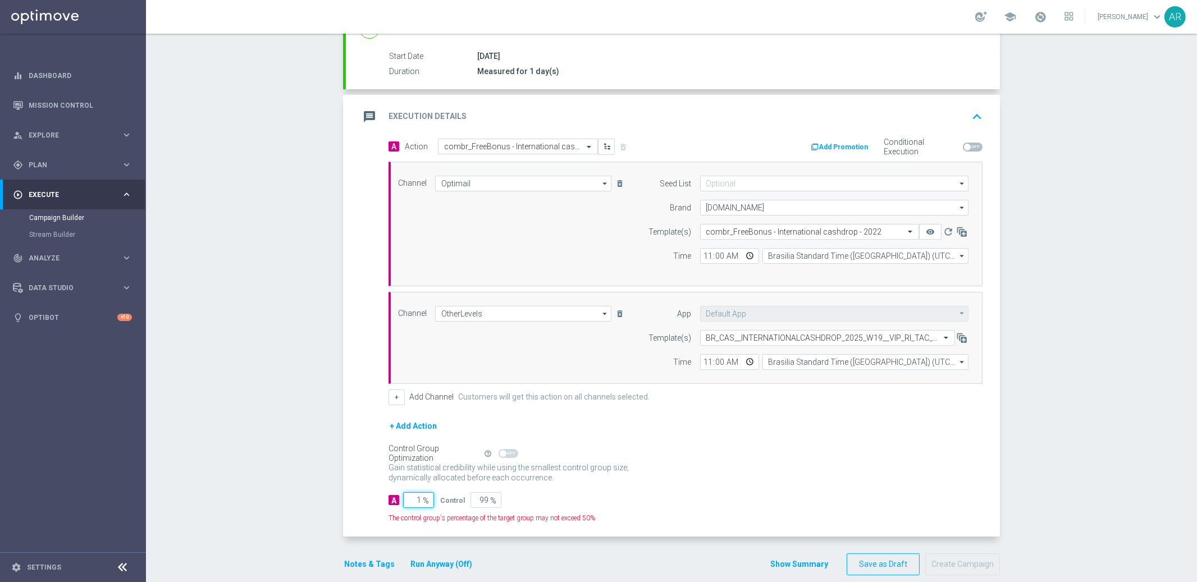
type input "10"
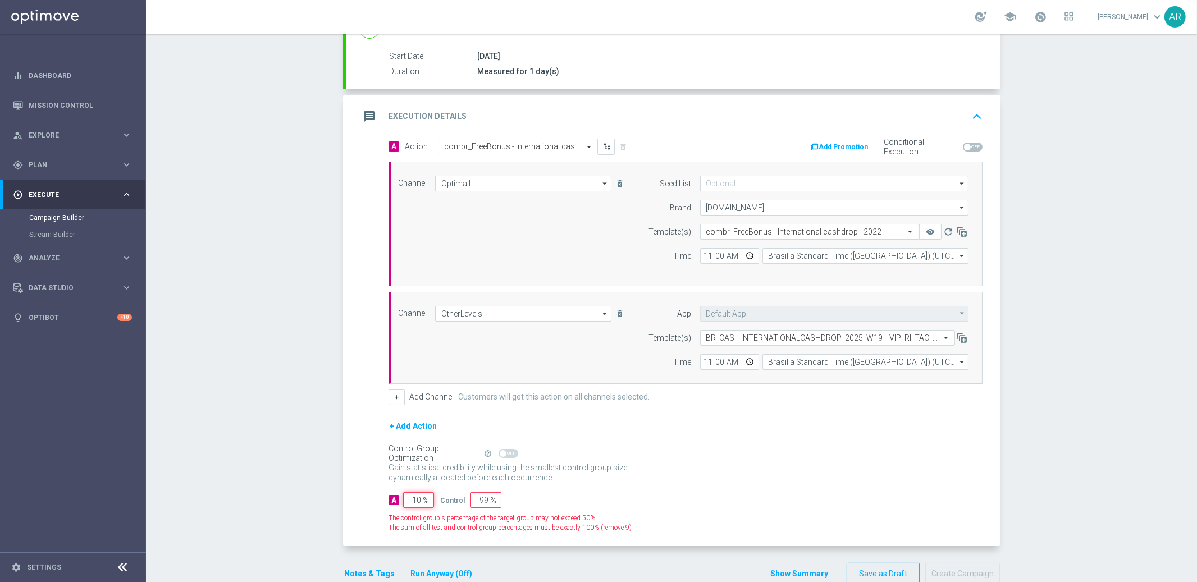
type input "90"
type input "100"
type input "0"
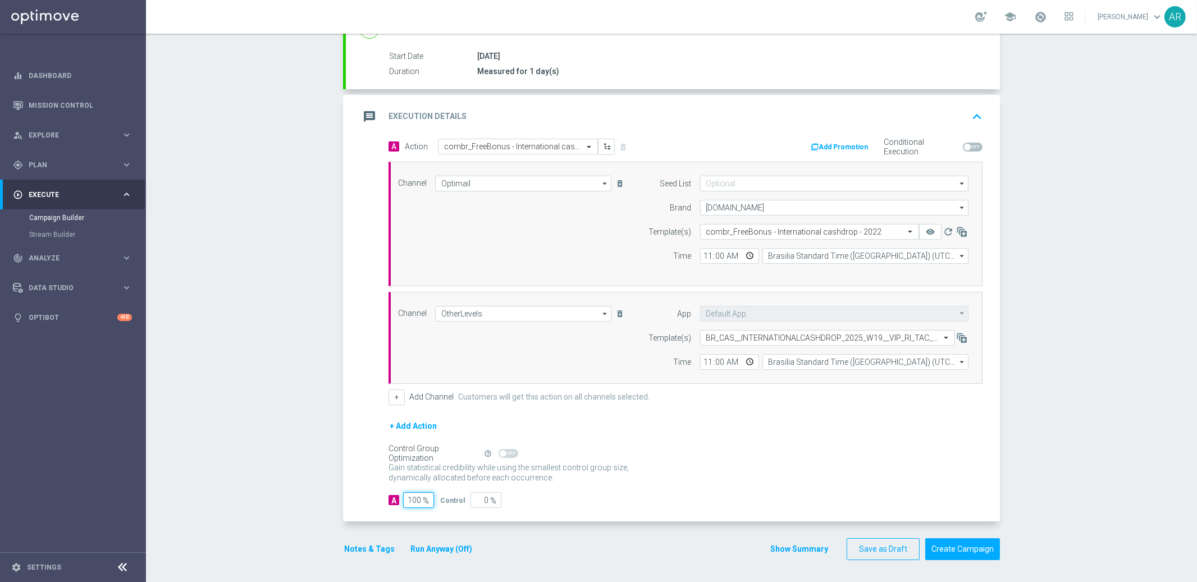
type input "100"
click at [641, 506] on div "A 100 % Control 0 %" at bounding box center [686, 500] width 594 height 16
click at [952, 551] on button "Create Campaign" at bounding box center [962, 550] width 75 height 22
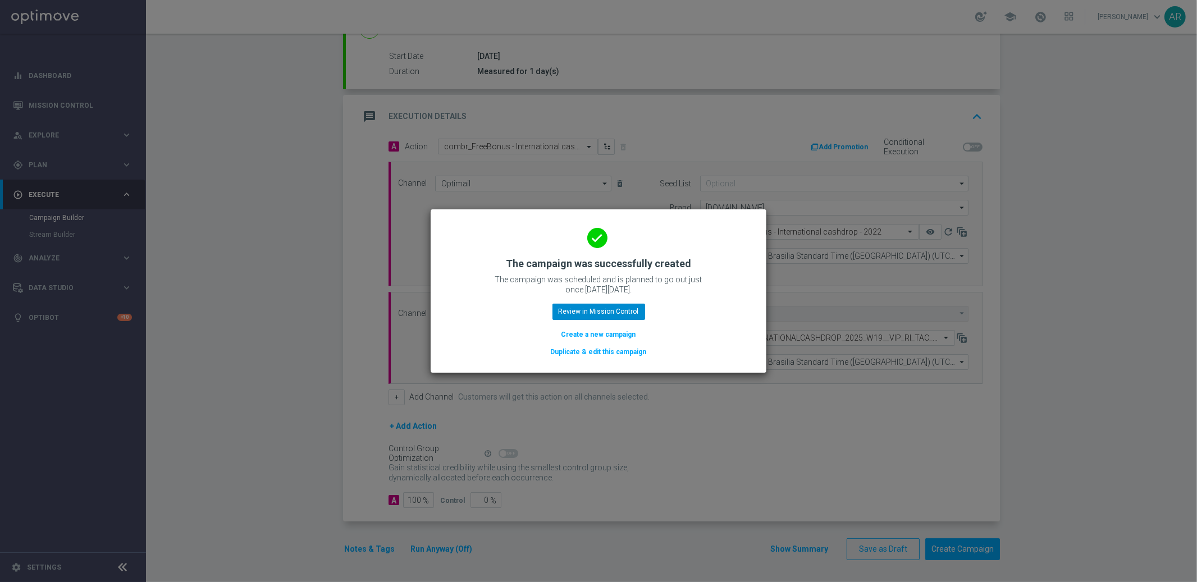
click at [613, 334] on button "Create a new campaign" at bounding box center [598, 334] width 77 height 12
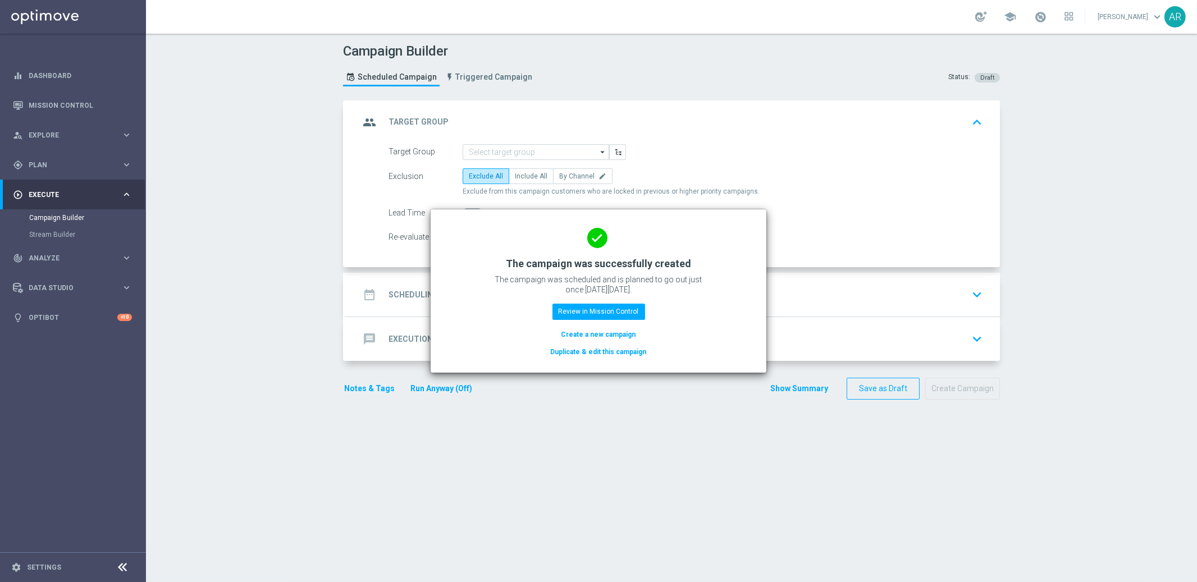
scroll to position [0, 0]
